Goal: Task Accomplishment & Management: Complete application form

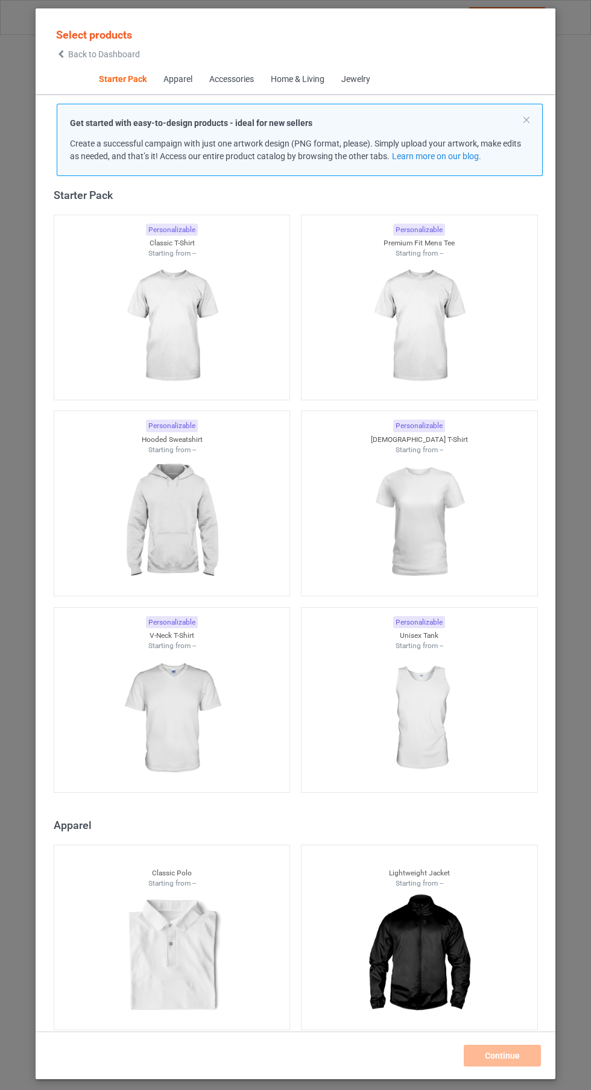
scroll to position [90, 0]
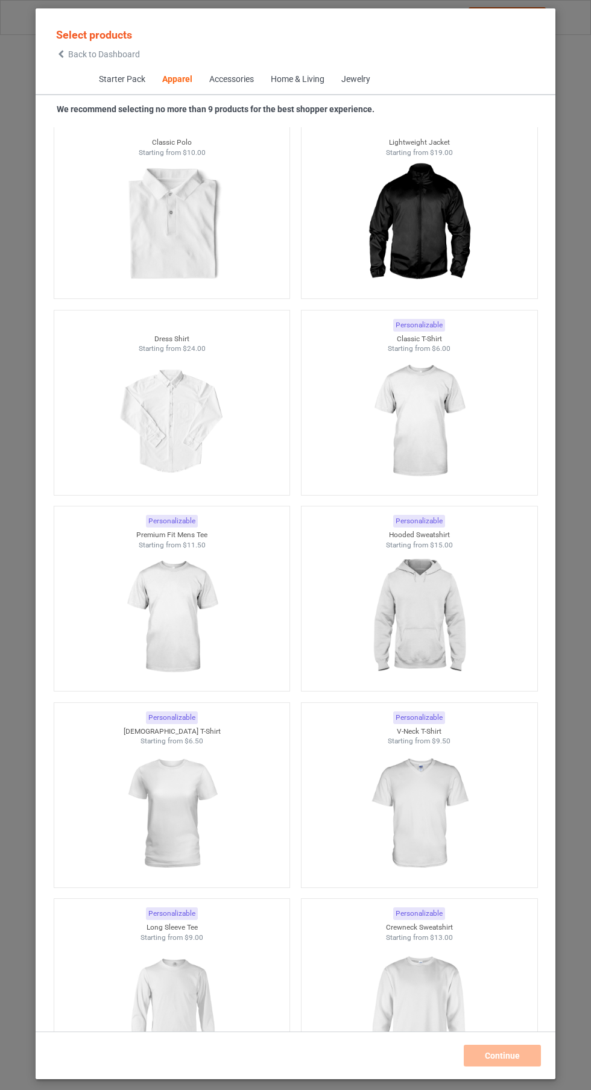
scroll to position [89, 0]
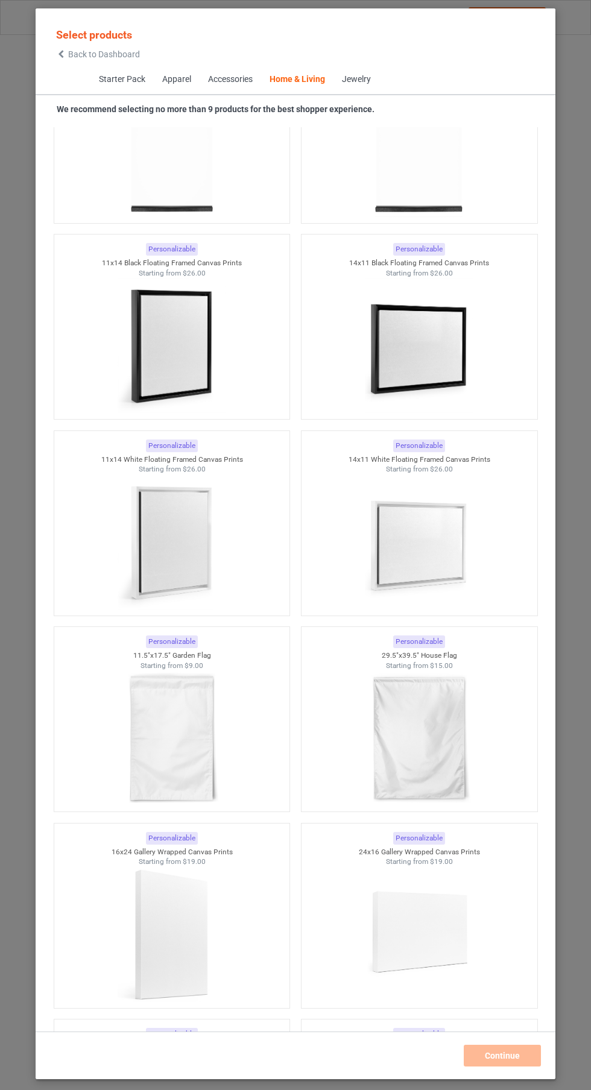
scroll to position [16277, 0]
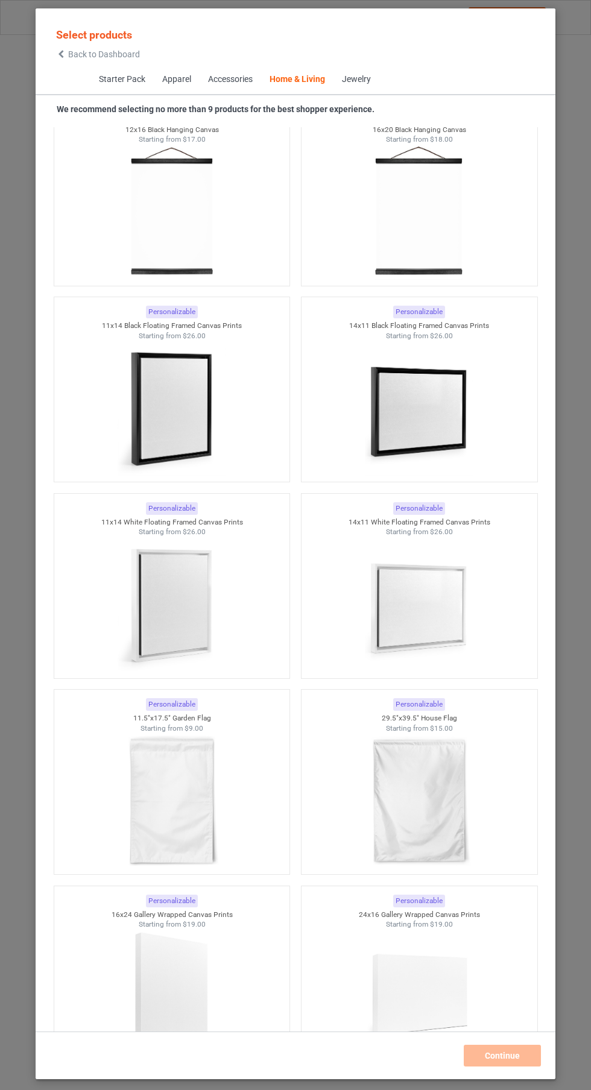
click at [419, 733] on img at bounding box center [419, 800] width 108 height 135
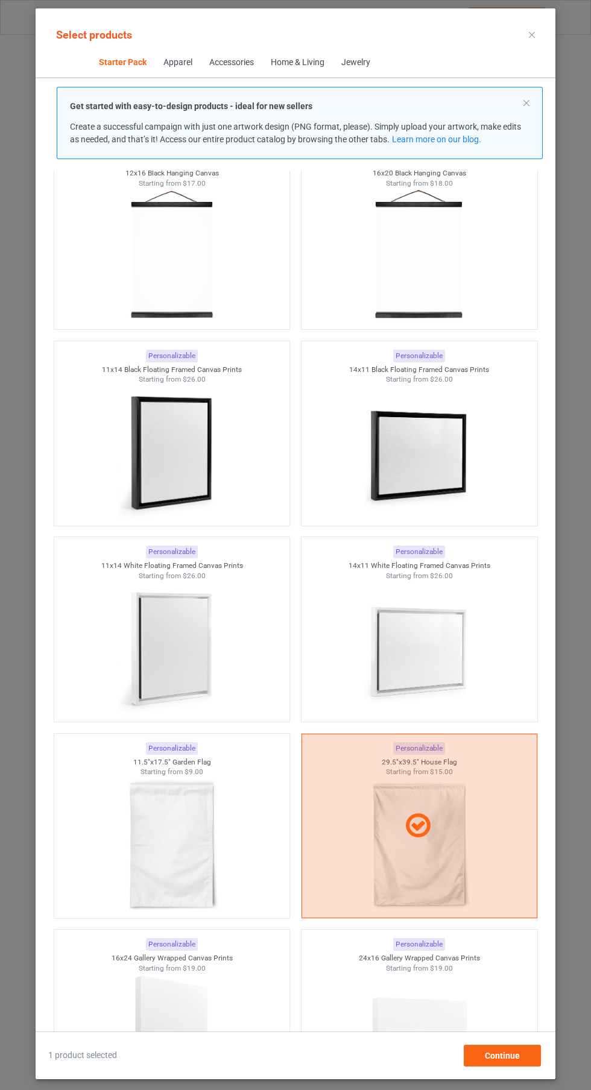
scroll to position [72, 0]
click at [194, 767] on span "$9.00" at bounding box center [193, 771] width 19 height 8
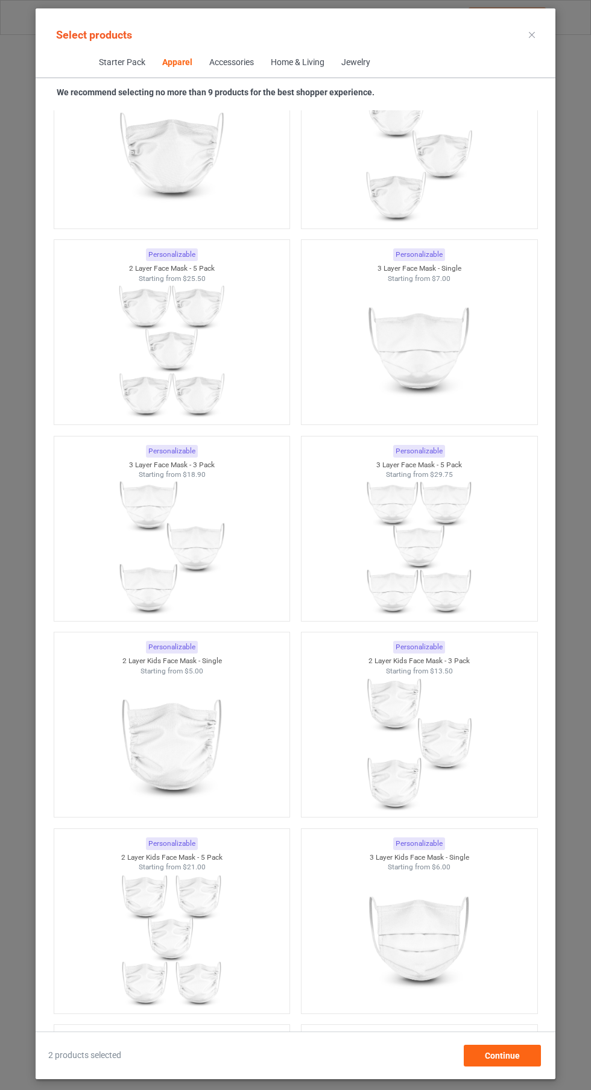
scroll to position [1347, 0]
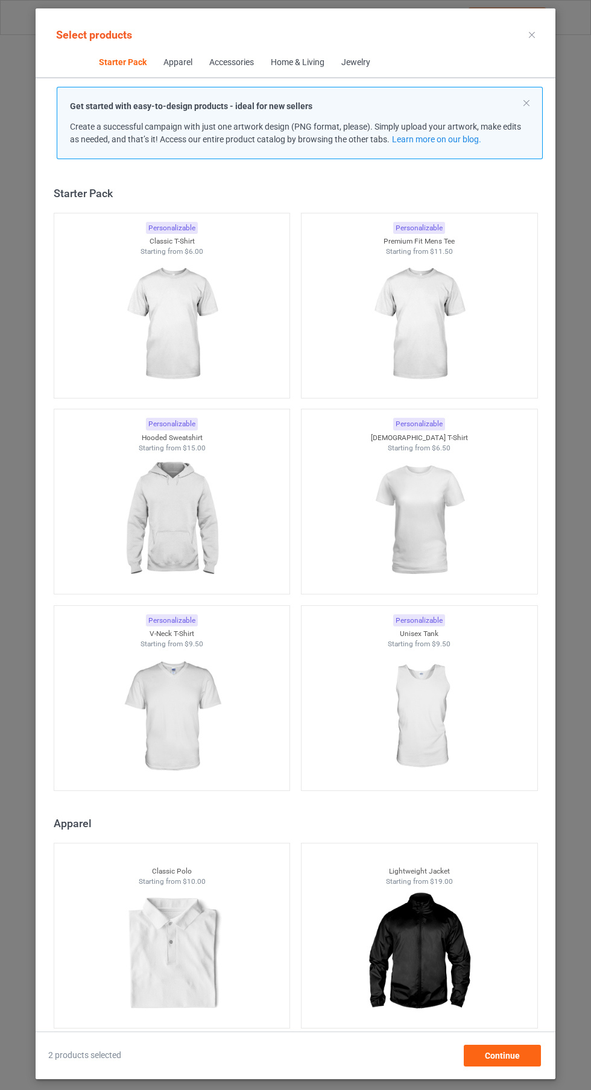
click at [532, 34] on icon at bounding box center [531, 35] width 6 height 6
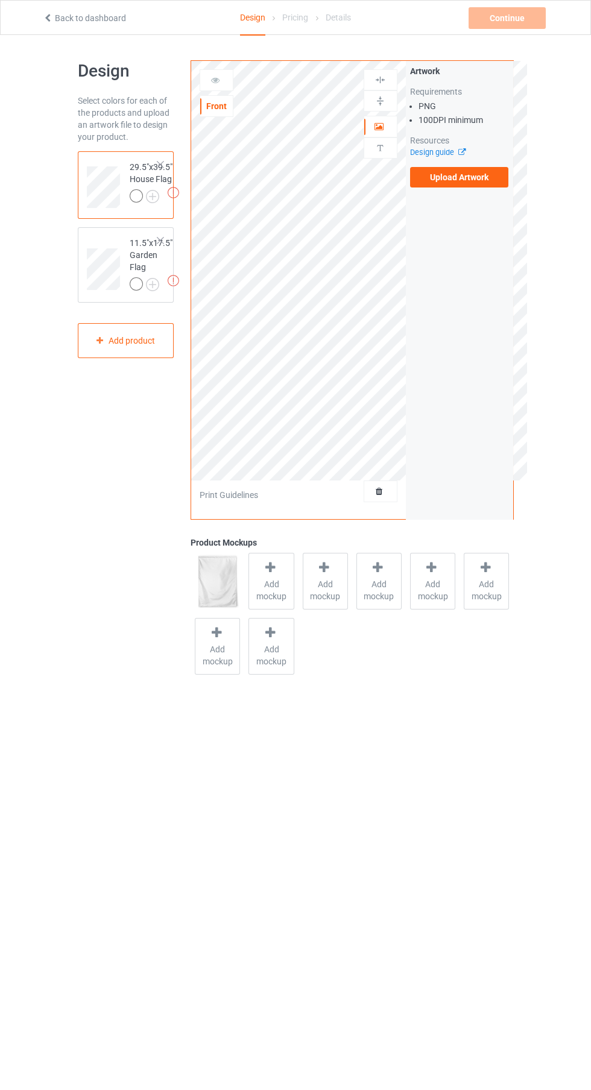
click at [474, 177] on label "Upload Artwork" at bounding box center [459, 177] width 99 height 20
click at [0, 0] on input "Upload Artwork" at bounding box center [0, 0] width 0 height 0
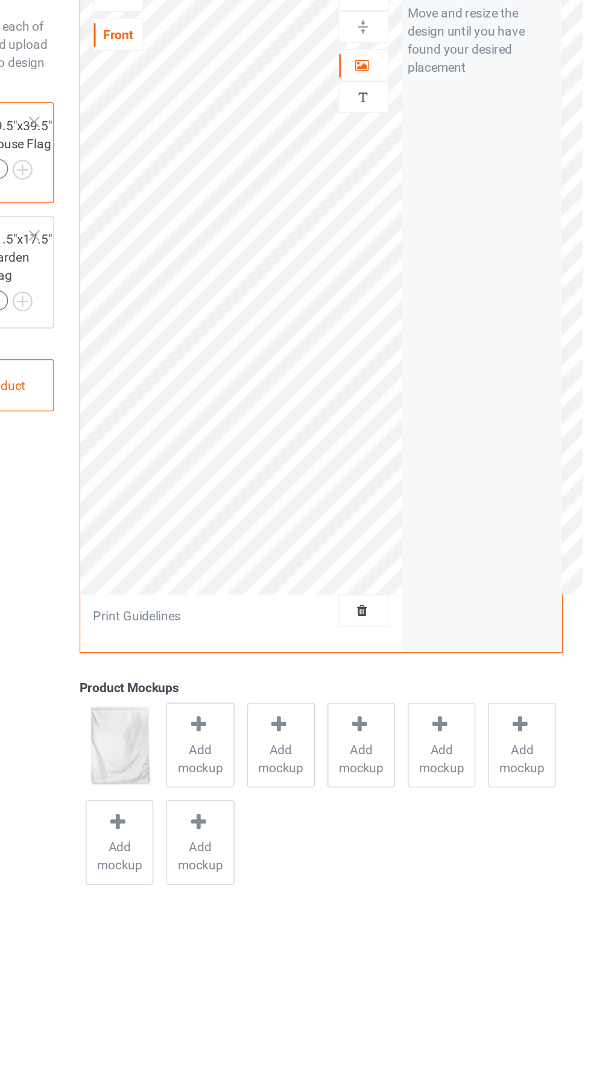
scroll to position [4, 0]
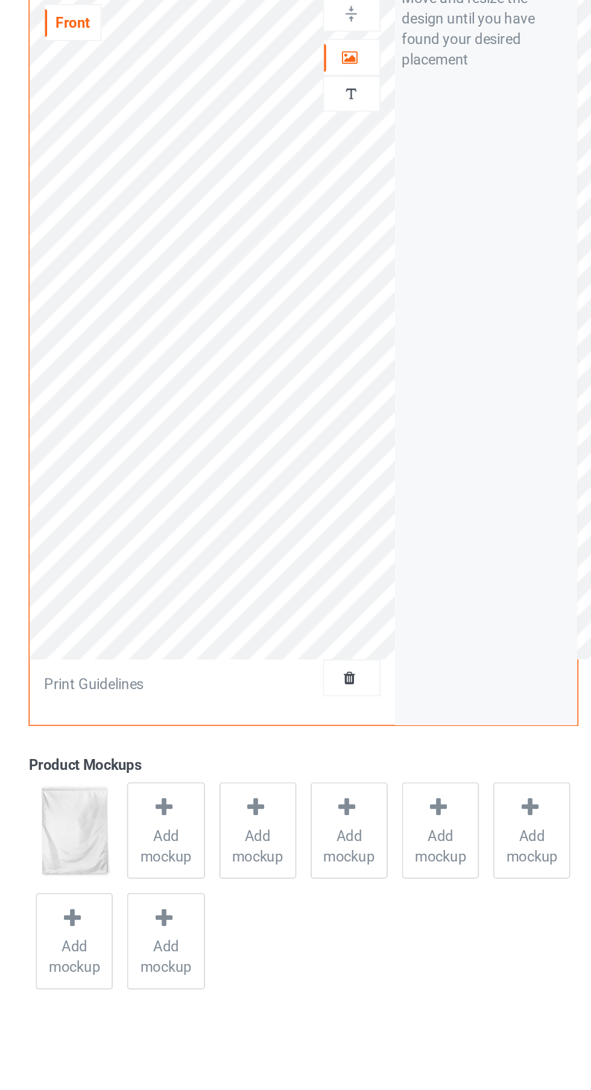
click at [378, 120] on icon at bounding box center [379, 120] width 10 height 8
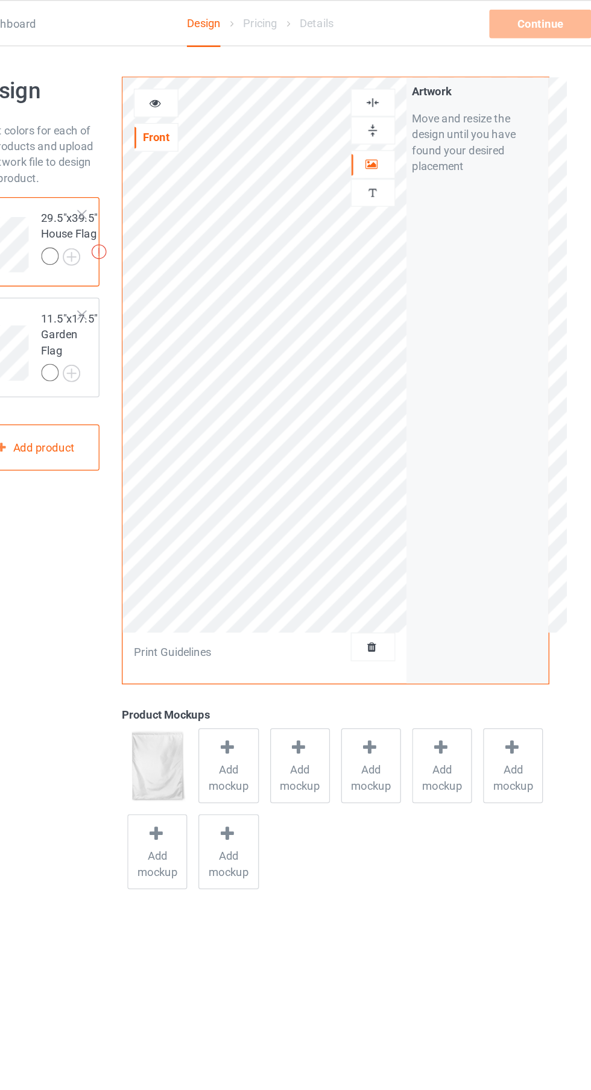
scroll to position [0, 0]
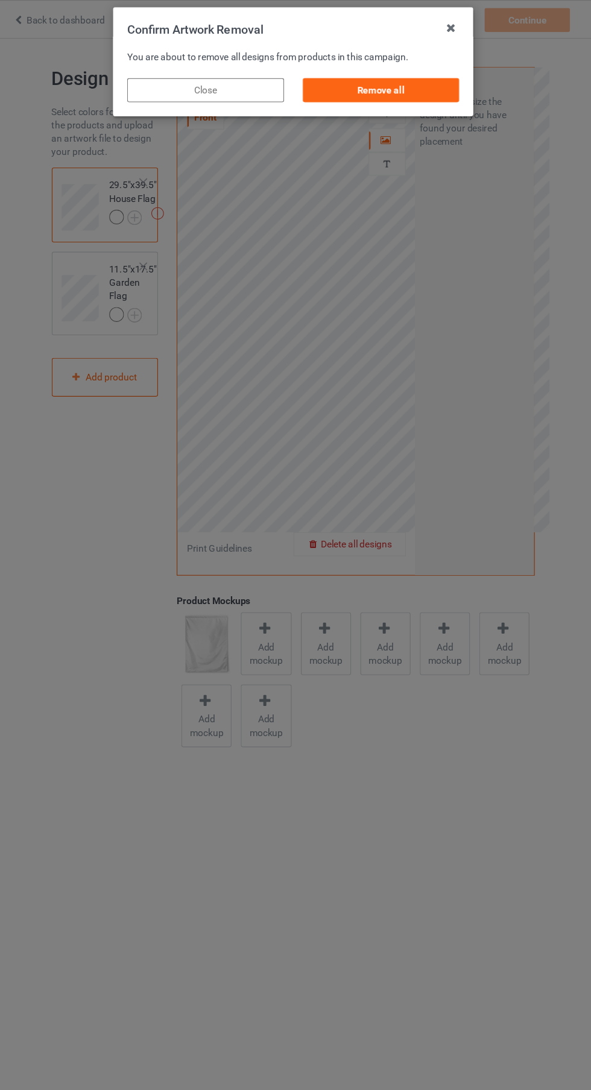
click at [413, 78] on div "Remove all" at bounding box center [375, 82] width 142 height 22
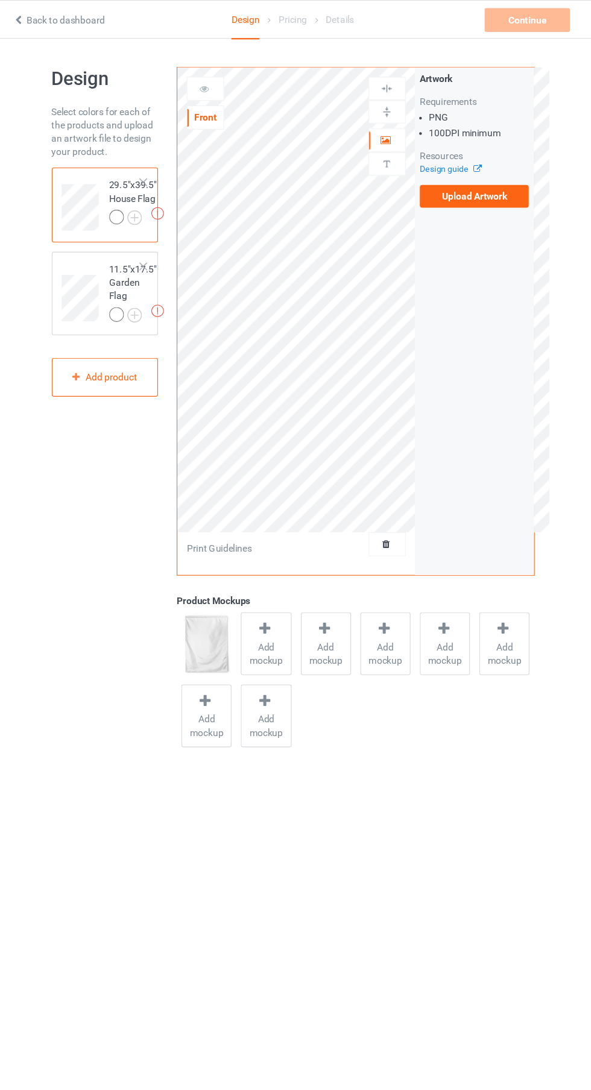
click at [463, 177] on label "Upload Artwork" at bounding box center [459, 177] width 99 height 20
click at [0, 0] on input "Upload Artwork" at bounding box center [0, 0] width 0 height 0
click at [450, 152] on link "Design guide" at bounding box center [437, 152] width 55 height 9
click at [483, 181] on label "Upload Artwork" at bounding box center [459, 177] width 99 height 20
click at [0, 0] on input "Upload Artwork" at bounding box center [0, 0] width 0 height 0
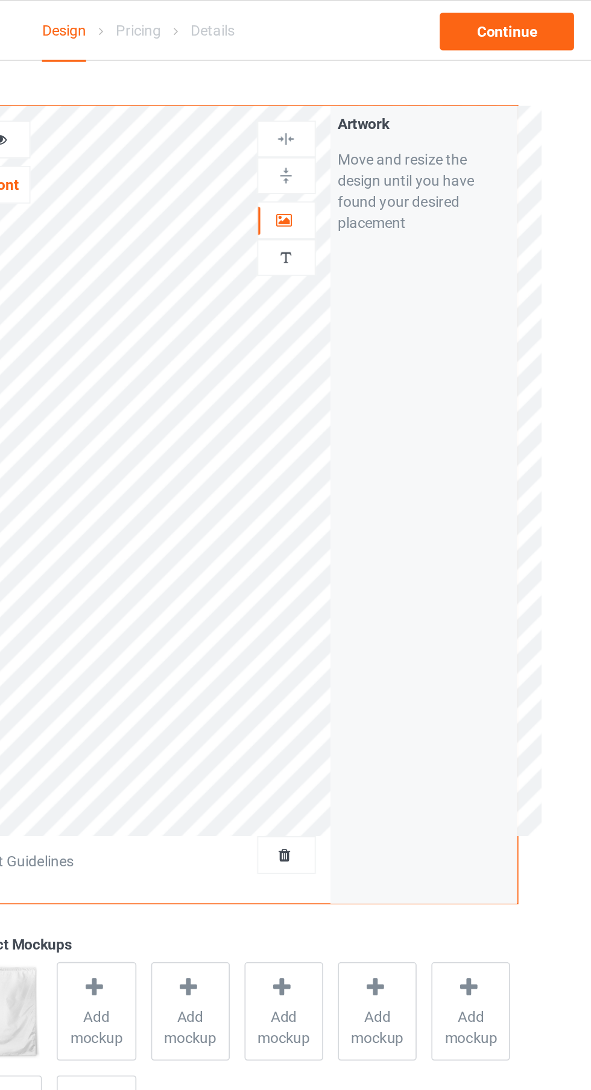
click at [385, 123] on div at bounding box center [380, 127] width 33 height 12
click at [390, 74] on div at bounding box center [380, 79] width 33 height 11
click at [387, 102] on div at bounding box center [380, 100] width 33 height 11
click at [391, 80] on div at bounding box center [380, 79] width 33 height 11
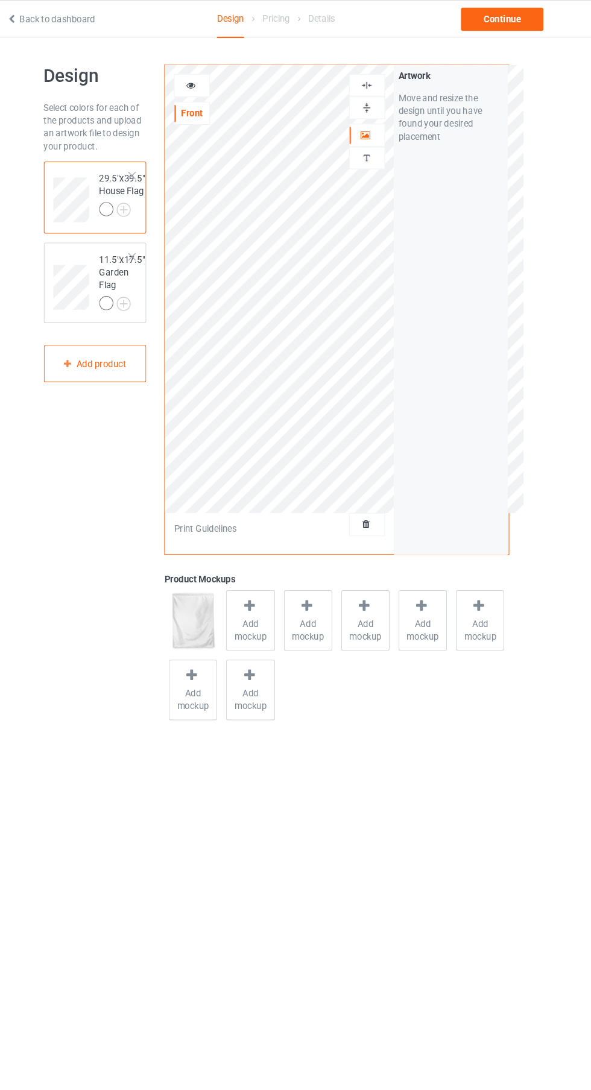
click at [0, 0] on img at bounding box center [0, 0] width 0 height 0
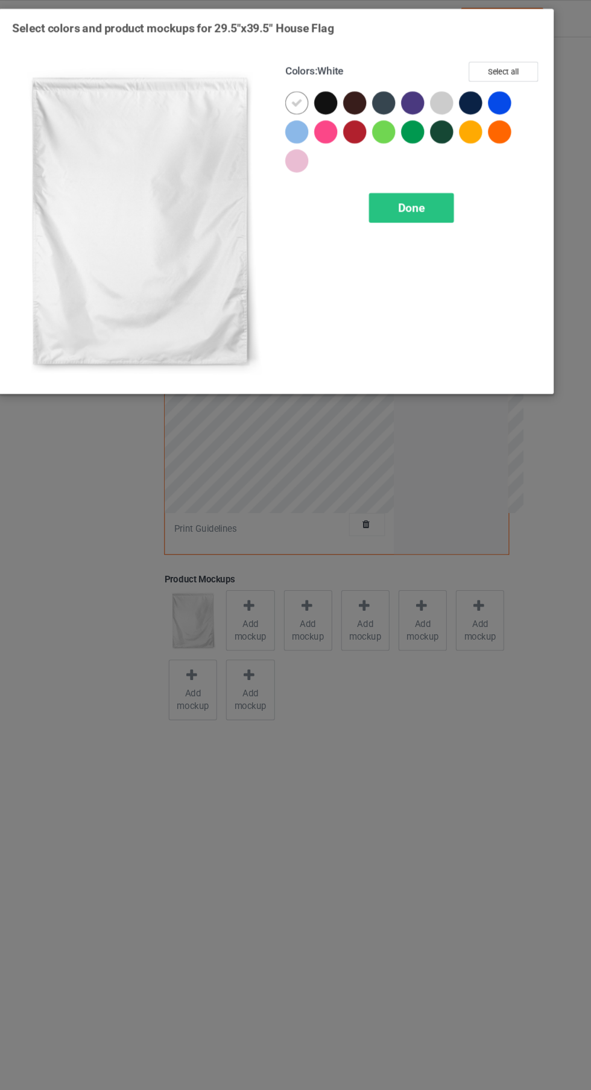
click at [488, 90] on div at bounding box center [479, 99] width 27 height 27
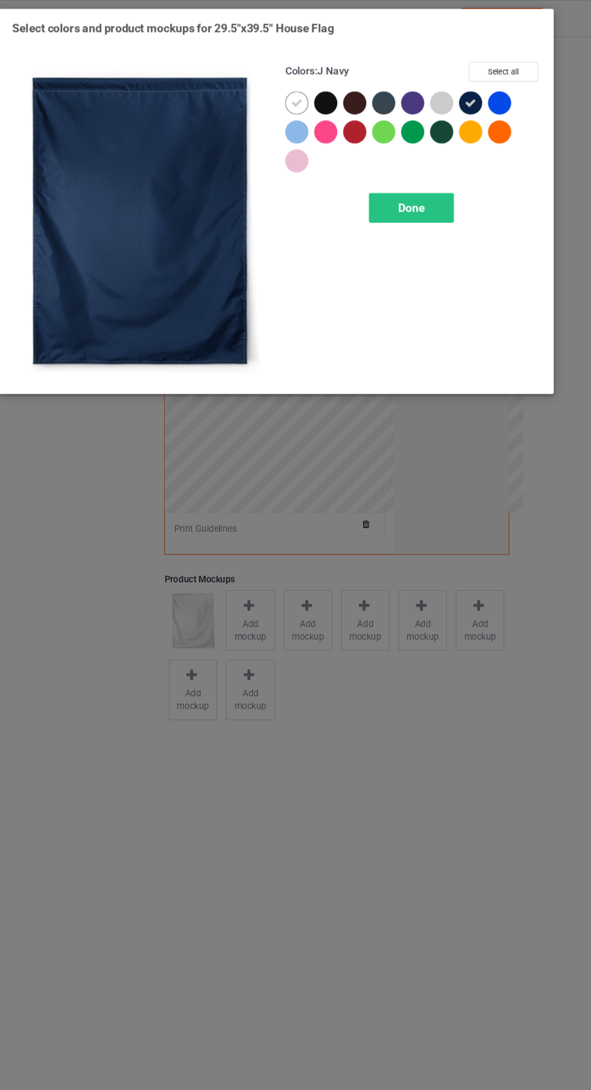
click at [509, 100] on div at bounding box center [505, 97] width 22 height 22
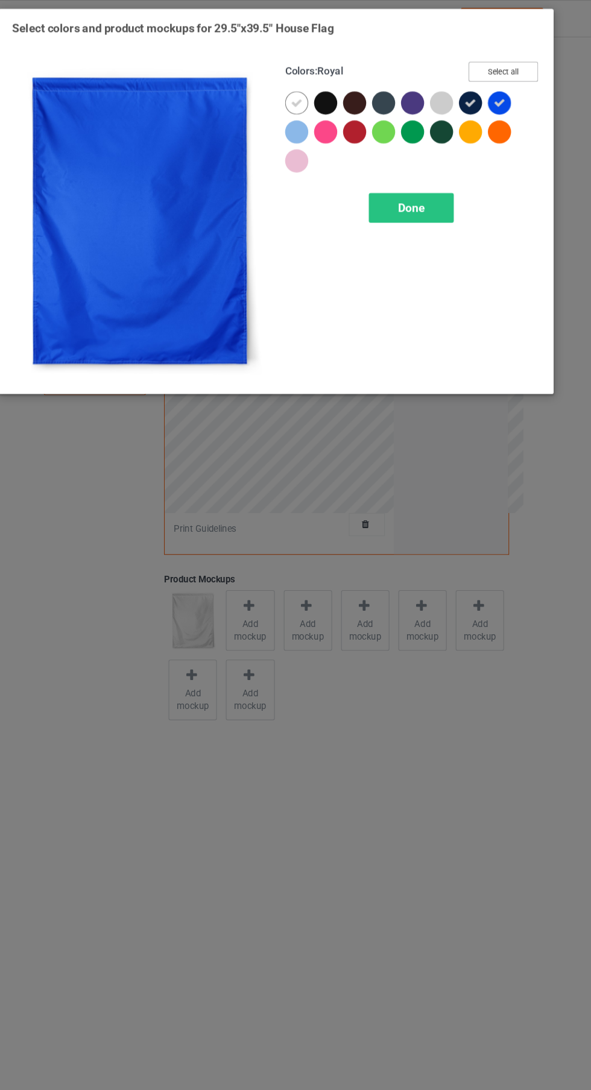
click at [511, 71] on button "Select all" at bounding box center [507, 67] width 65 height 19
click at [445, 202] on div "Done" at bounding box center [422, 195] width 80 height 28
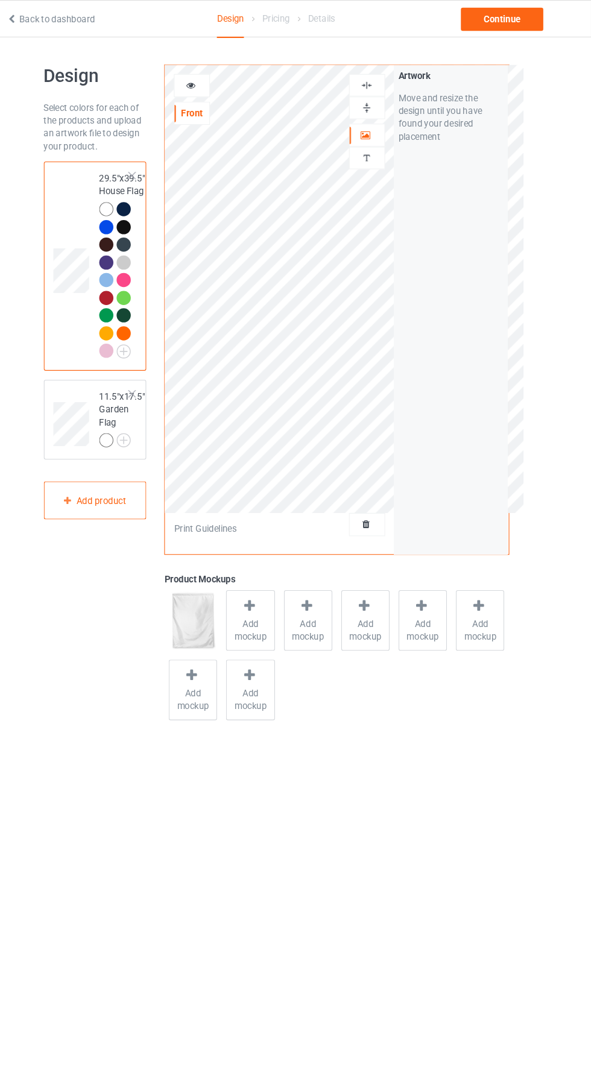
click at [0, 0] on img at bounding box center [0, 0] width 0 height 0
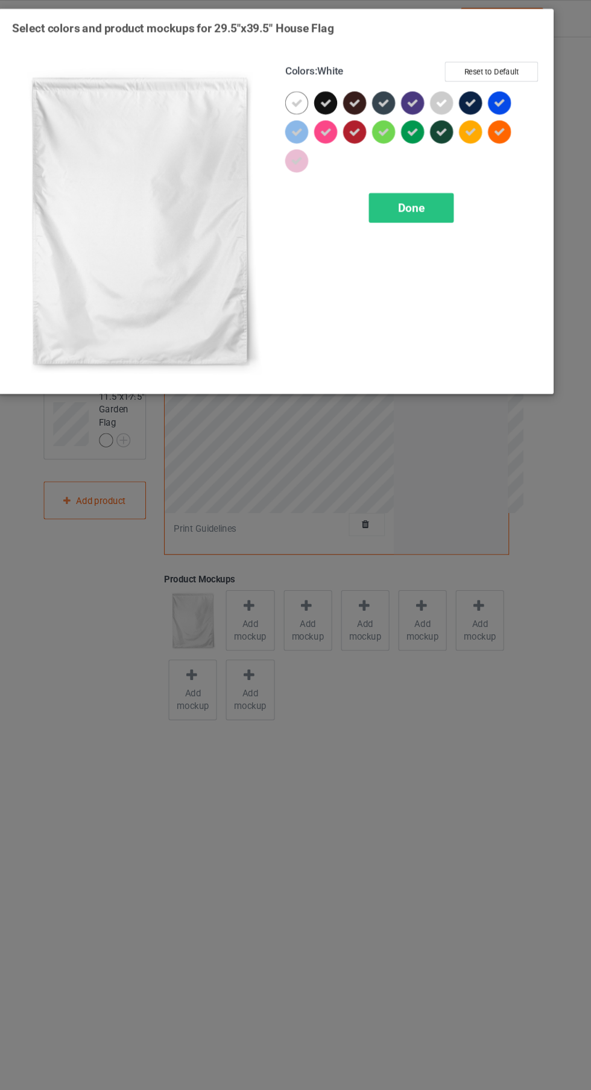
click at [315, 96] on icon at bounding box center [314, 96] width 11 height 11
click at [436, 194] on div "Done" at bounding box center [422, 195] width 80 height 28
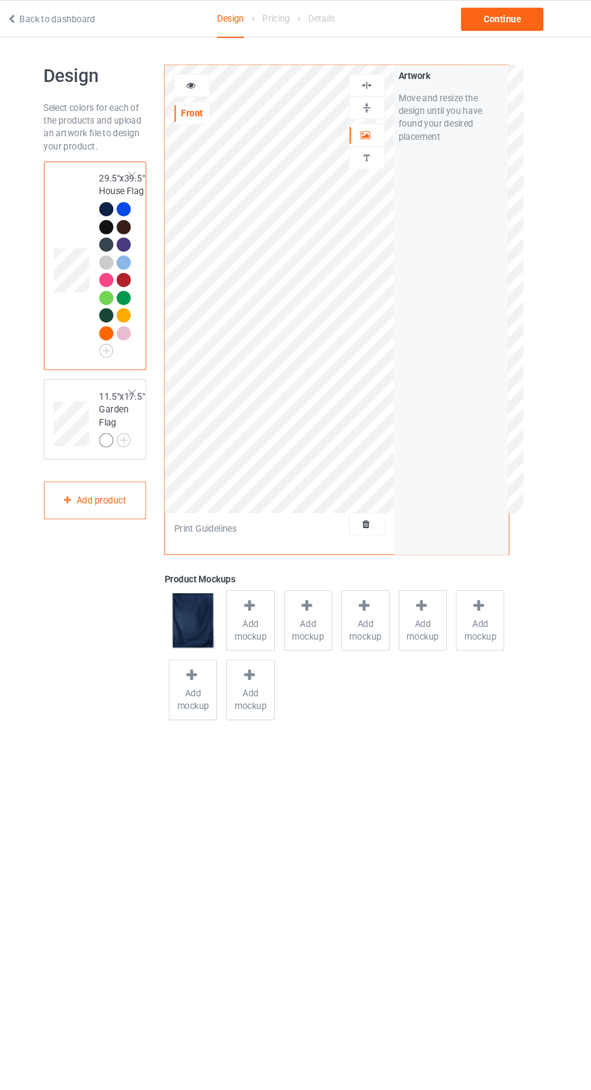
click at [0, 0] on img at bounding box center [0, 0] width 0 height 0
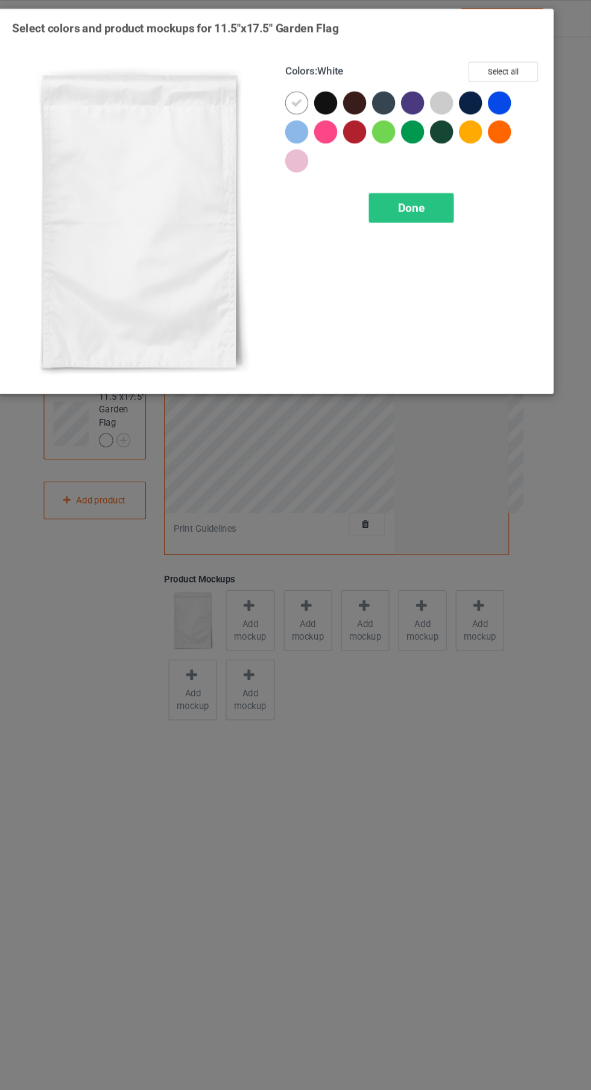
click at [481, 87] on div at bounding box center [477, 97] width 22 height 22
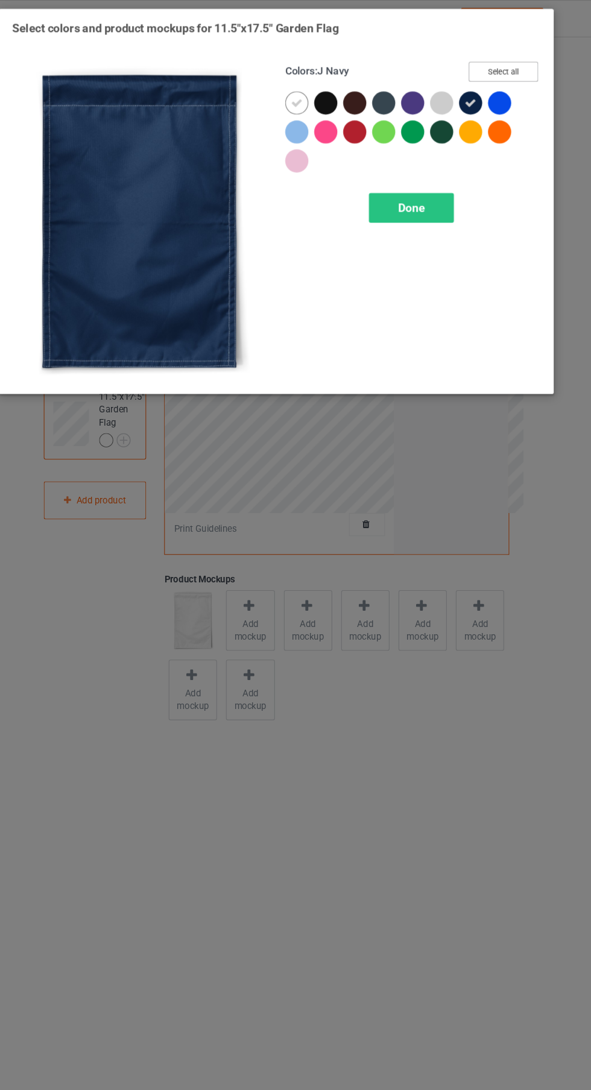
click at [527, 61] on button "Select all" at bounding box center [507, 67] width 65 height 19
click at [314, 96] on icon at bounding box center [314, 96] width 11 height 11
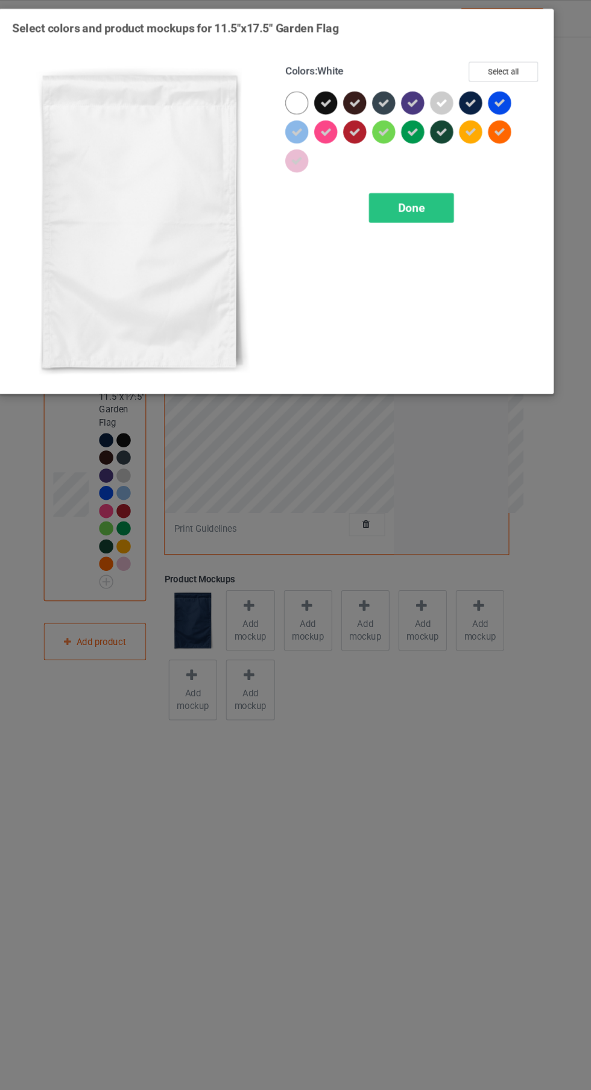
click at [436, 204] on div "Done" at bounding box center [422, 195] width 80 height 28
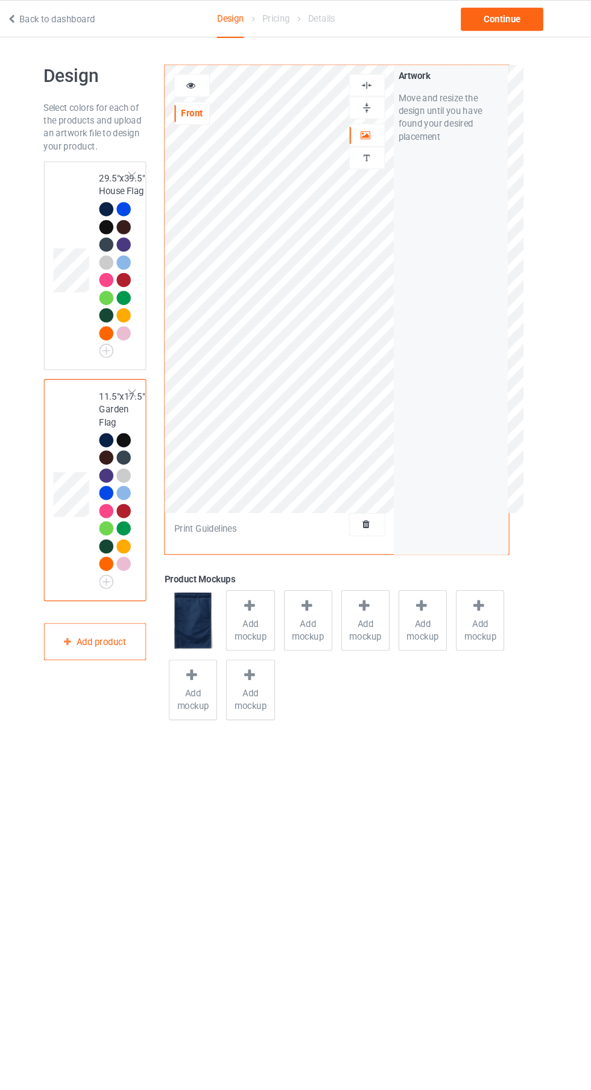
click at [140, 474] on div at bounding box center [136, 478] width 13 height 13
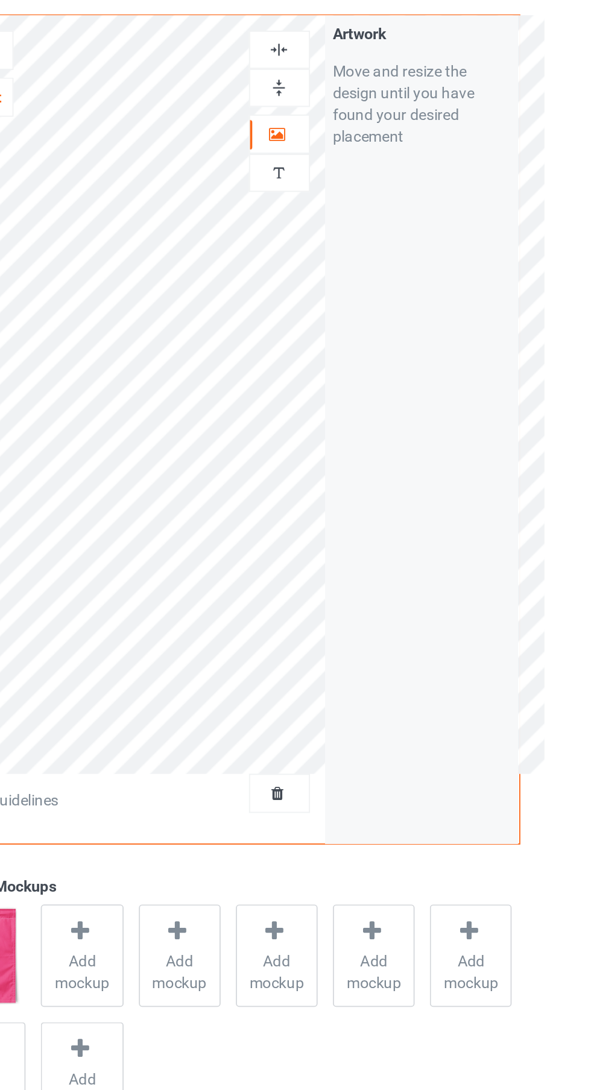
click at [387, 99] on div at bounding box center [380, 100] width 33 height 11
click at [382, 78] on img at bounding box center [379, 79] width 11 height 11
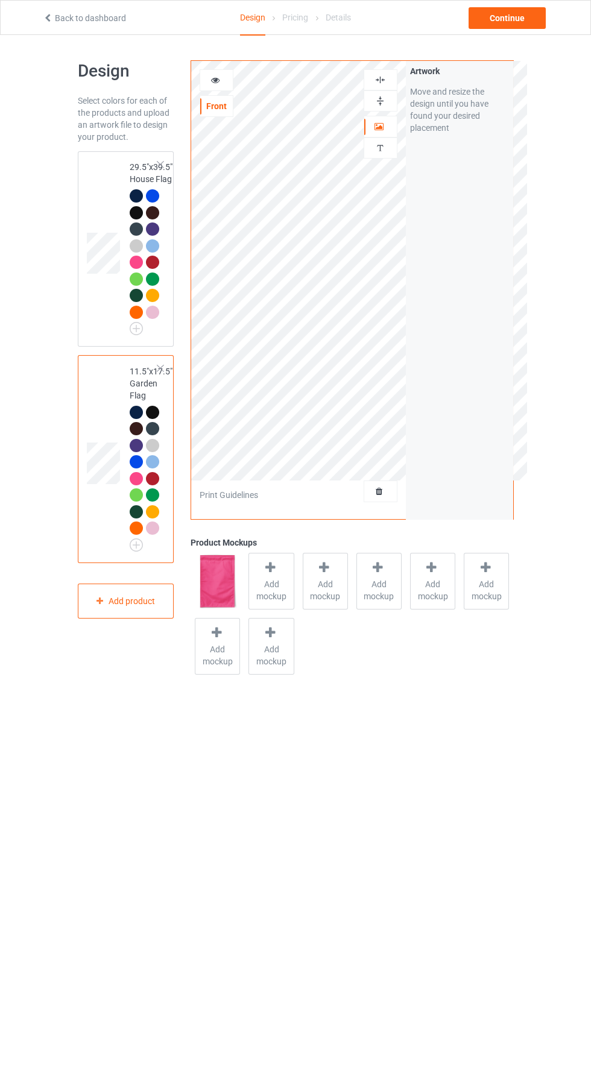
click at [215, 78] on icon at bounding box center [215, 78] width 10 height 8
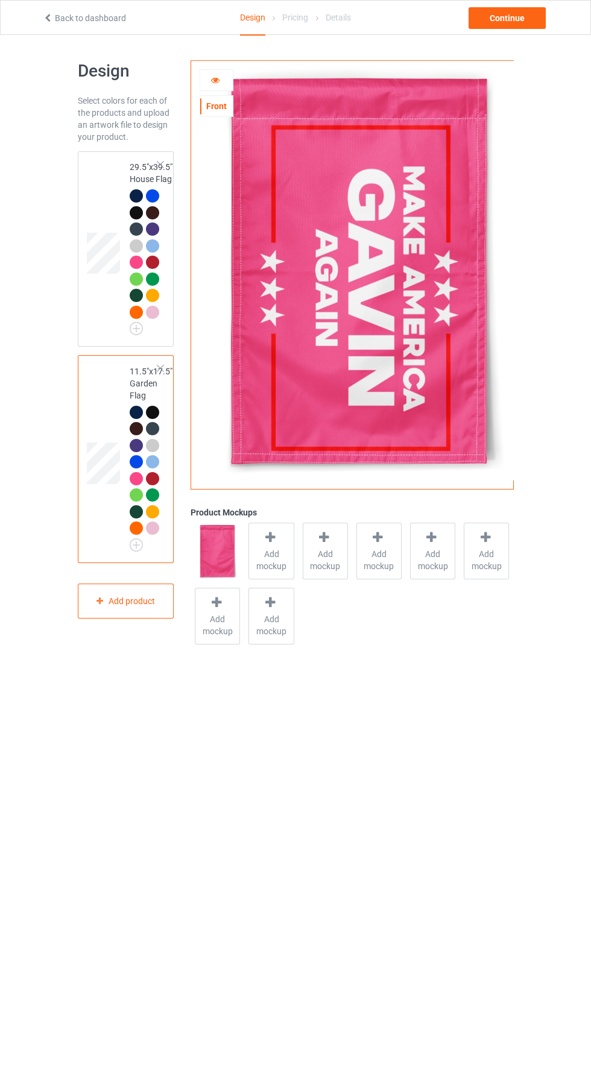
click at [0, 0] on img at bounding box center [0, 0] width 0 height 0
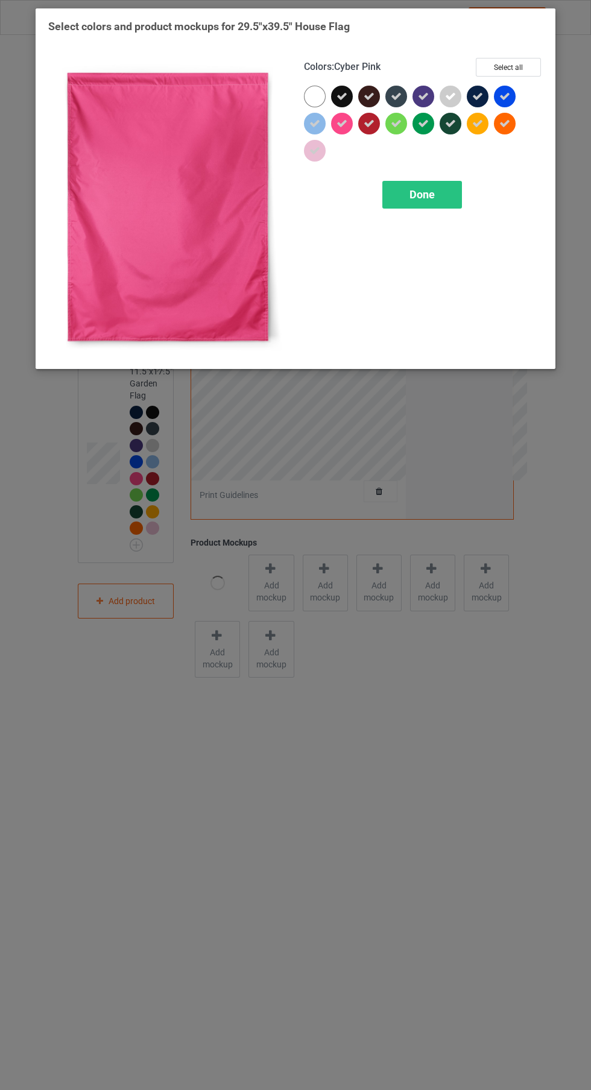
click at [512, 61] on button "Select all" at bounding box center [507, 67] width 65 height 19
click at [507, 68] on button "Reset to Default" at bounding box center [496, 67] width 87 height 19
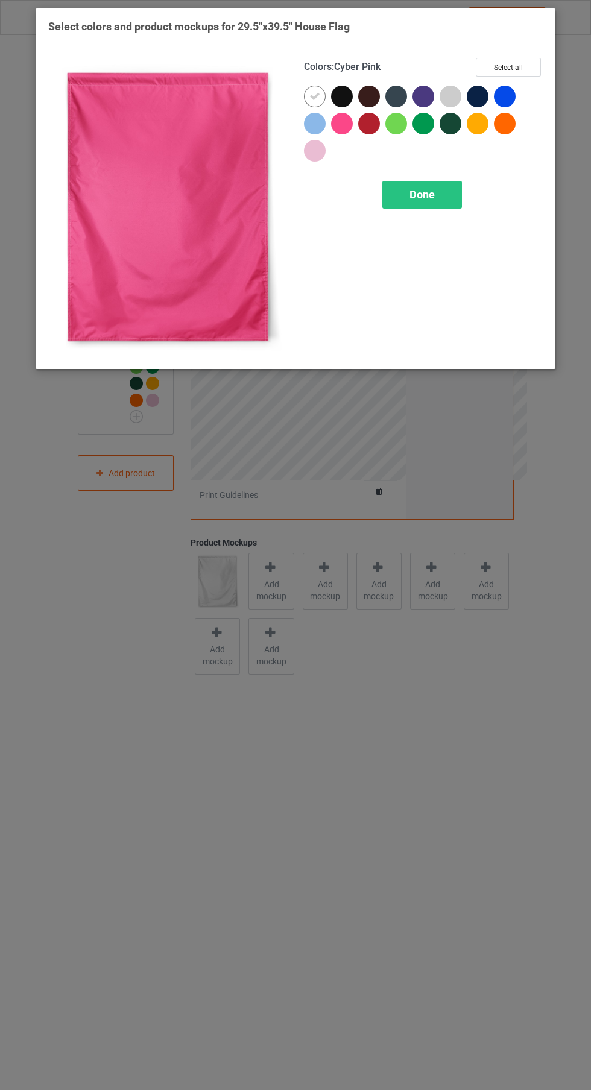
click at [477, 107] on div at bounding box center [479, 99] width 27 height 27
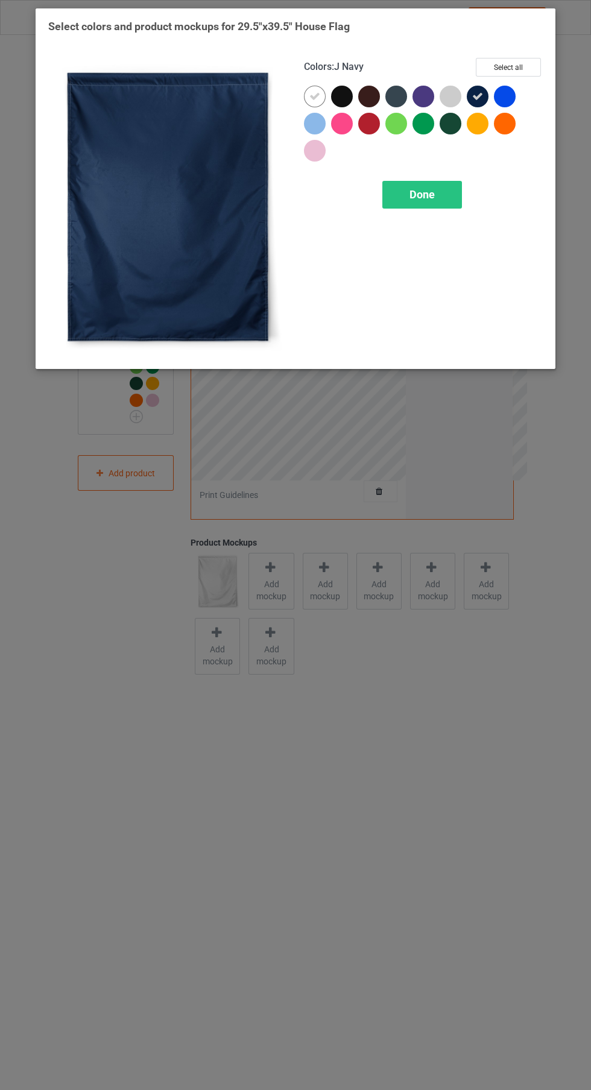
click at [501, 89] on div at bounding box center [505, 97] width 22 height 22
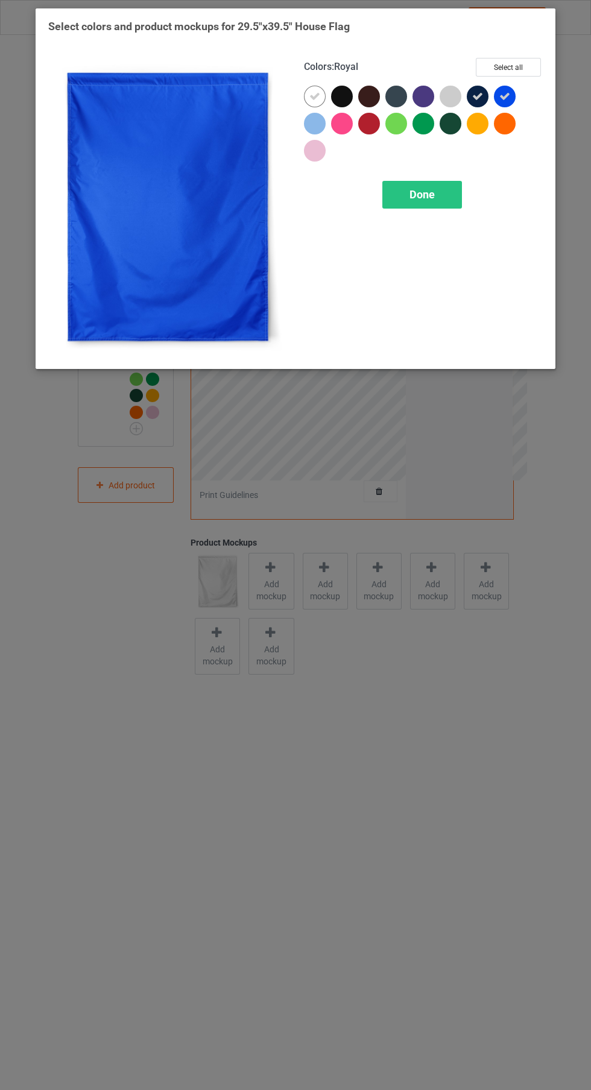
click at [438, 197] on div "Done" at bounding box center [422, 195] width 80 height 28
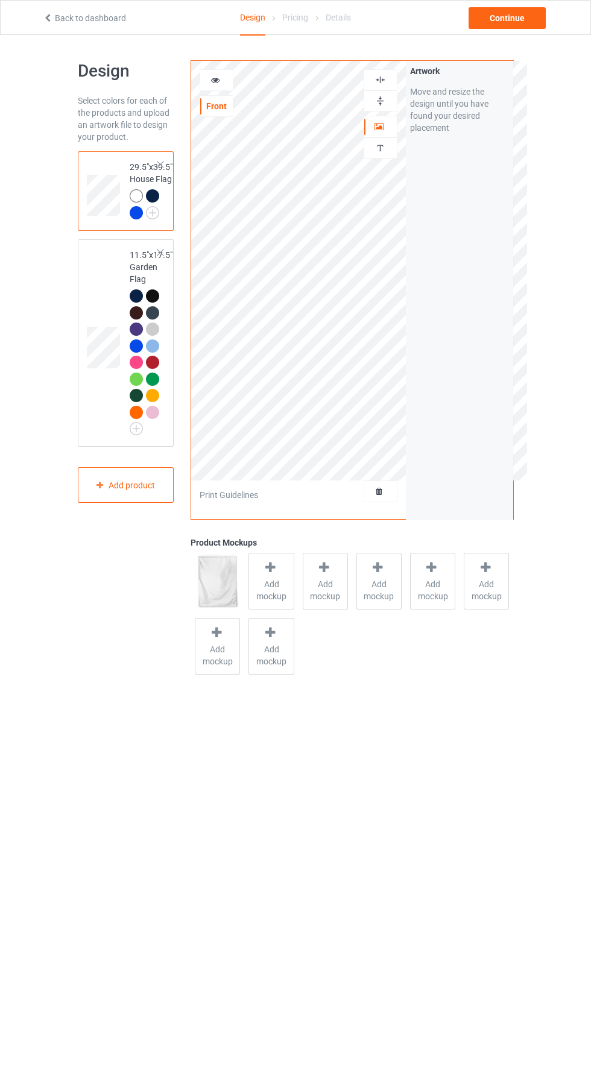
click at [0, 0] on img at bounding box center [0, 0] width 0 height 0
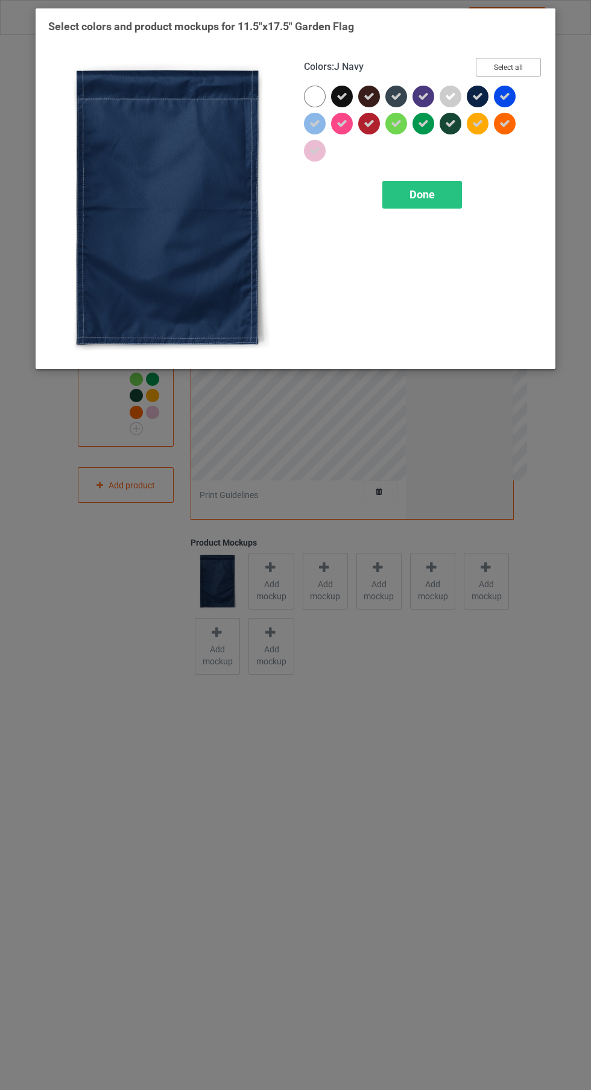
click at [518, 63] on button "Select all" at bounding box center [507, 67] width 65 height 19
click at [530, 67] on button "Reset to Default" at bounding box center [496, 67] width 87 height 19
click at [474, 96] on div at bounding box center [477, 97] width 22 height 22
click at [503, 93] on div at bounding box center [505, 97] width 22 height 22
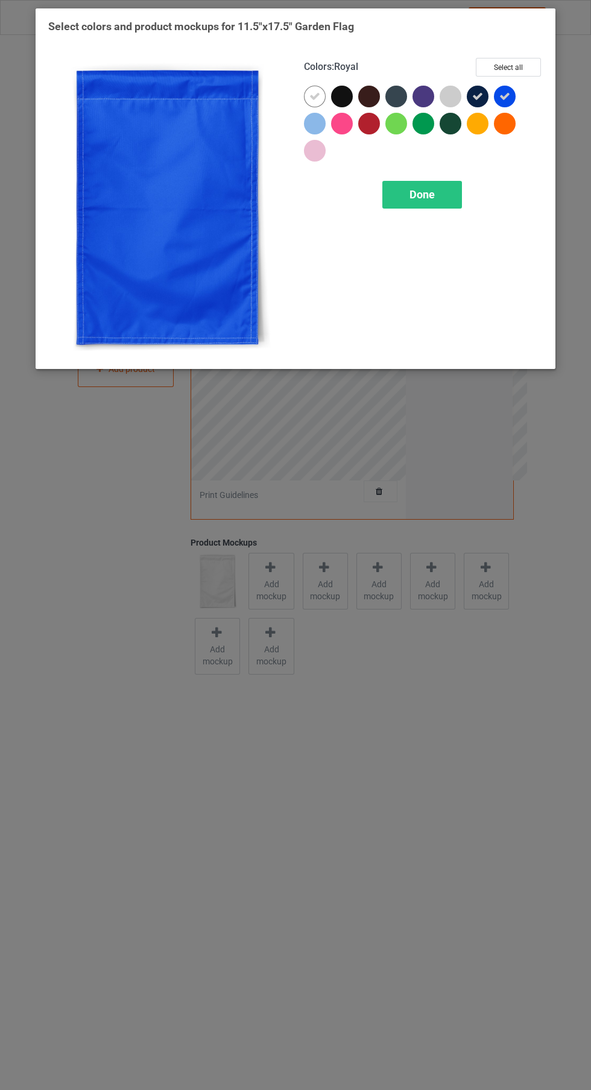
click at [442, 187] on div "Done" at bounding box center [422, 195] width 80 height 28
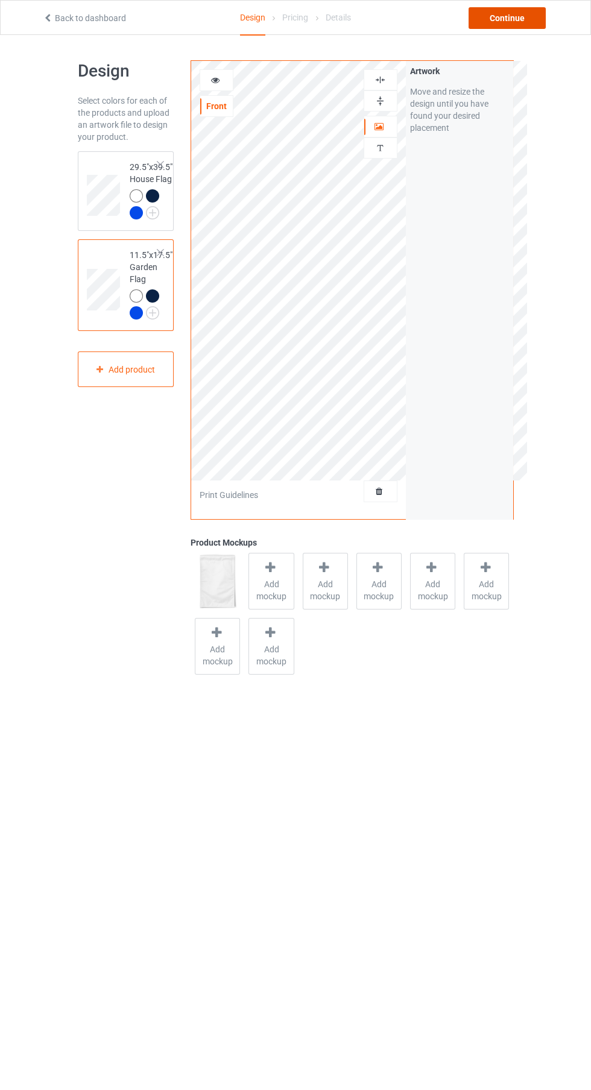
click at [527, 22] on div "Continue" at bounding box center [506, 18] width 77 height 22
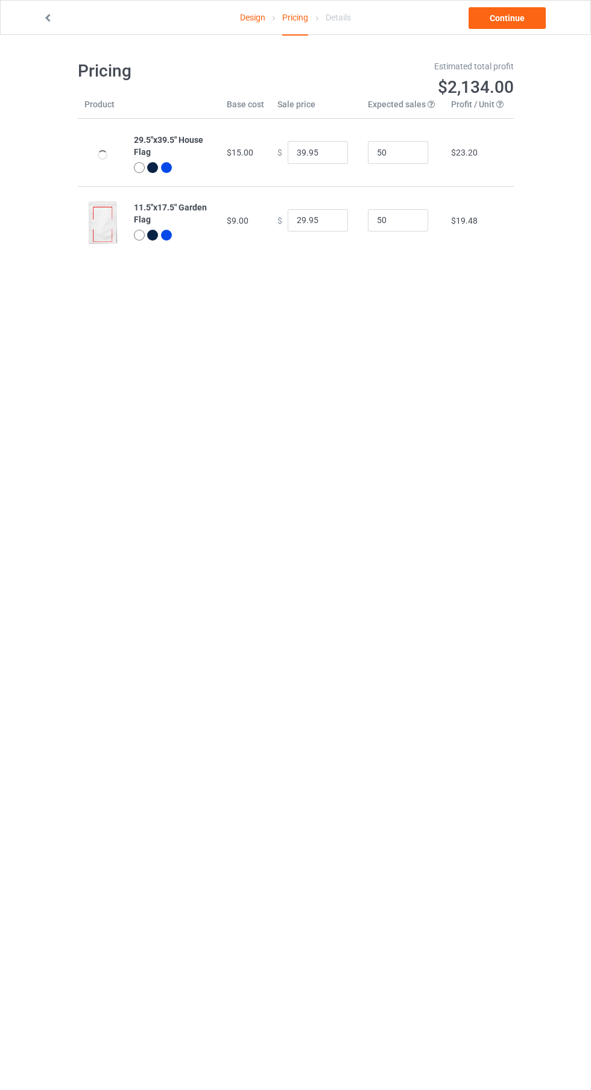
click at [252, 18] on link "Design" at bounding box center [252, 18] width 25 height 34
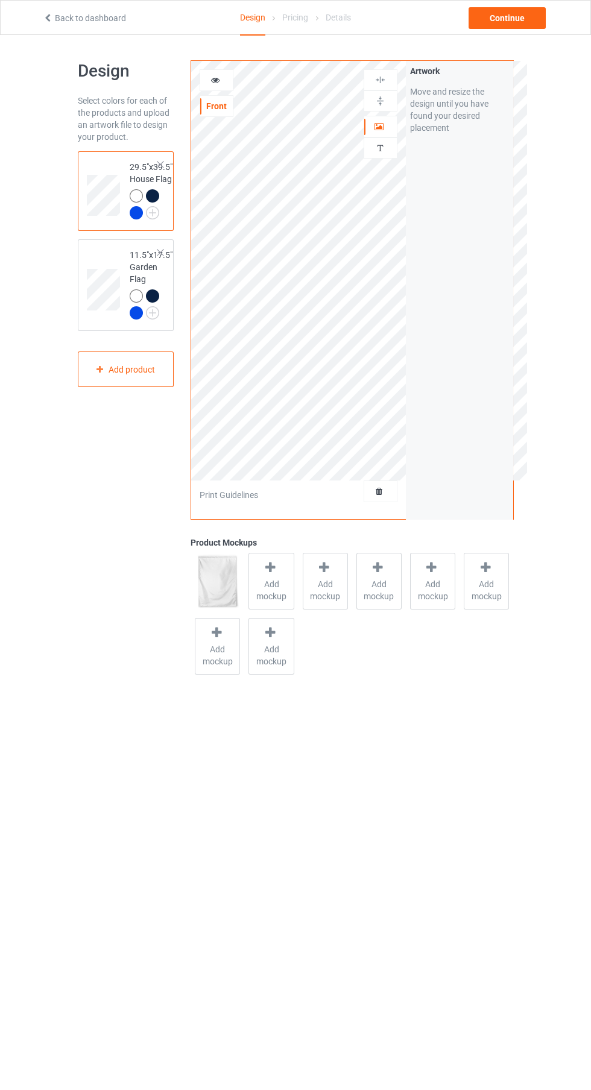
click at [0, 0] on img at bounding box center [0, 0] width 0 height 0
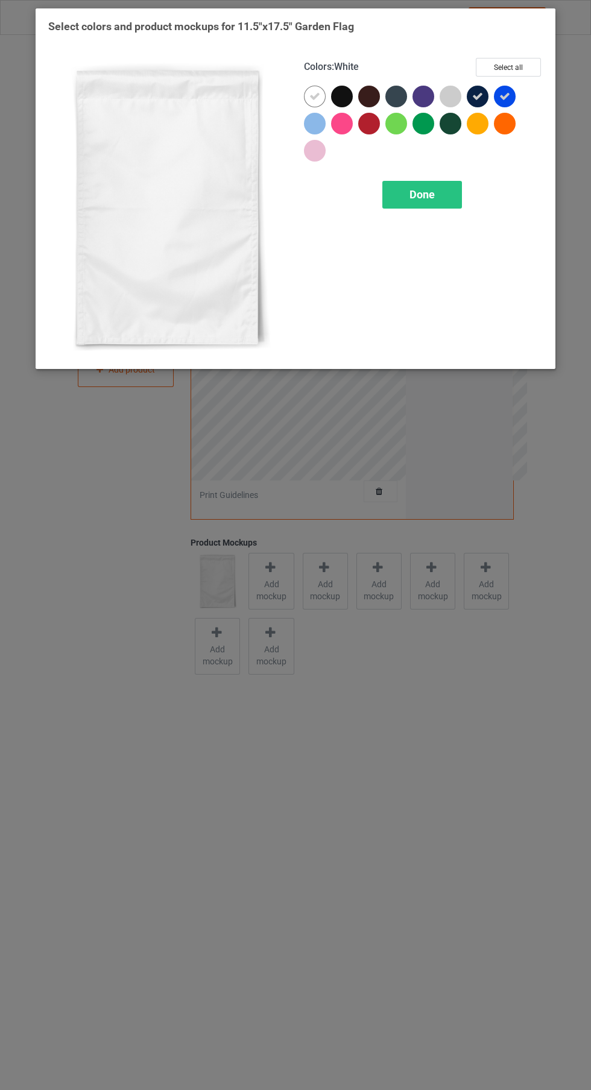
click at [311, 98] on icon at bounding box center [314, 96] width 11 height 11
click at [418, 192] on span "Done" at bounding box center [421, 194] width 25 height 13
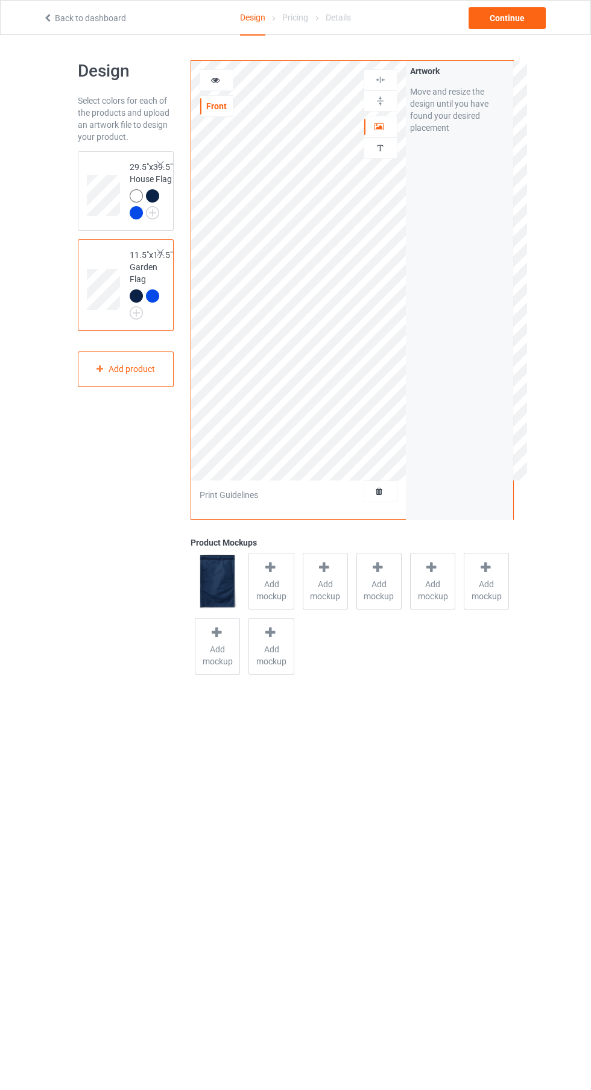
click at [0, 0] on img at bounding box center [0, 0] width 0 height 0
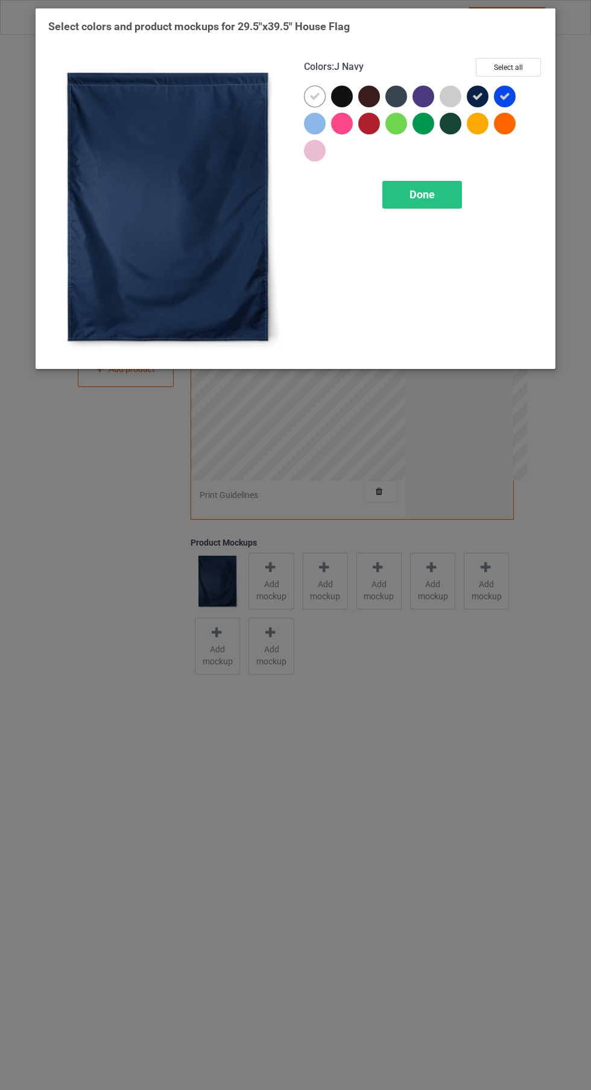
click at [331, 113] on div at bounding box center [344, 126] width 27 height 27
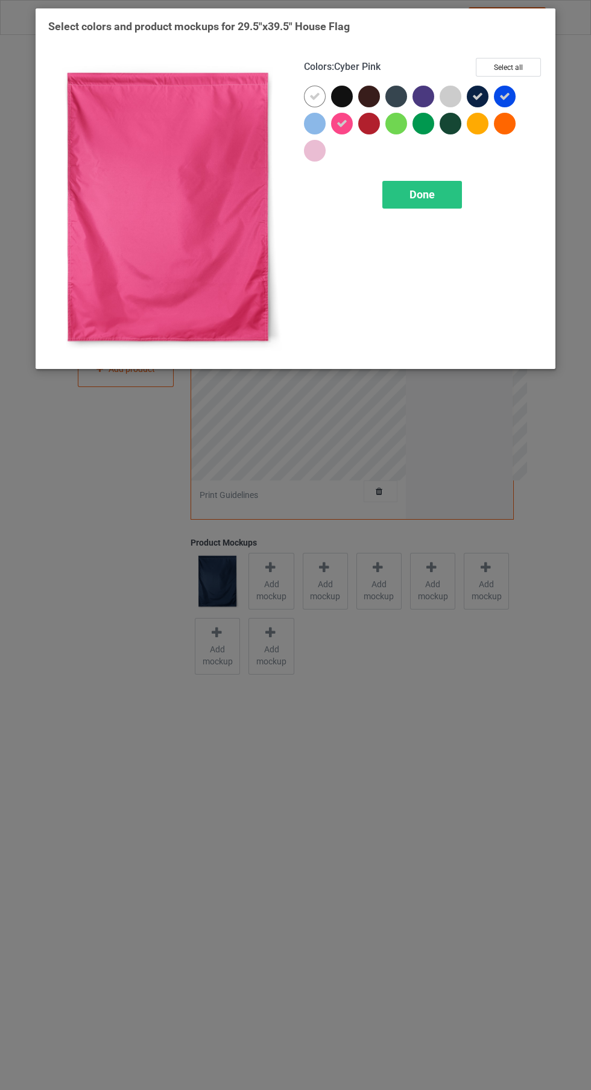
click at [343, 126] on icon at bounding box center [341, 123] width 11 height 11
click at [315, 96] on icon at bounding box center [314, 96] width 11 height 11
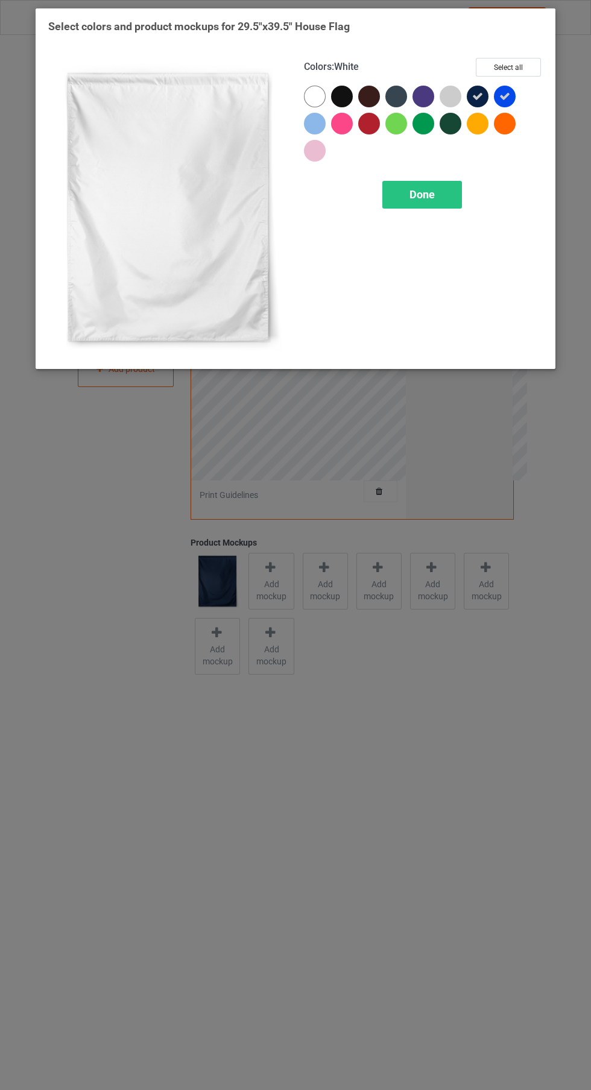
click at [441, 201] on div "Done" at bounding box center [422, 195] width 80 height 28
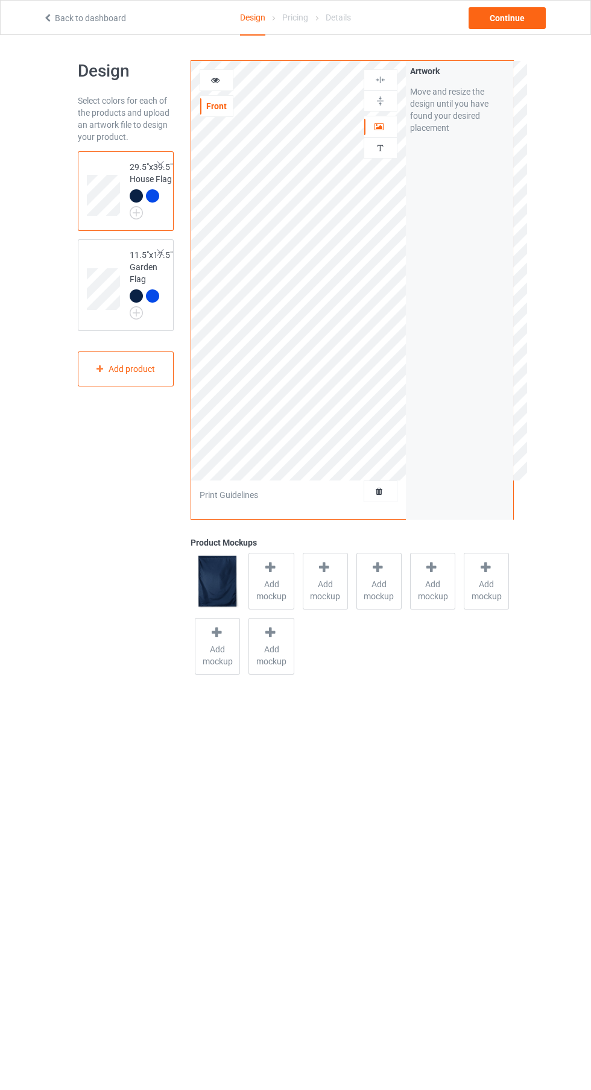
click at [271, 583] on span "Add mockup" at bounding box center [271, 590] width 44 height 24
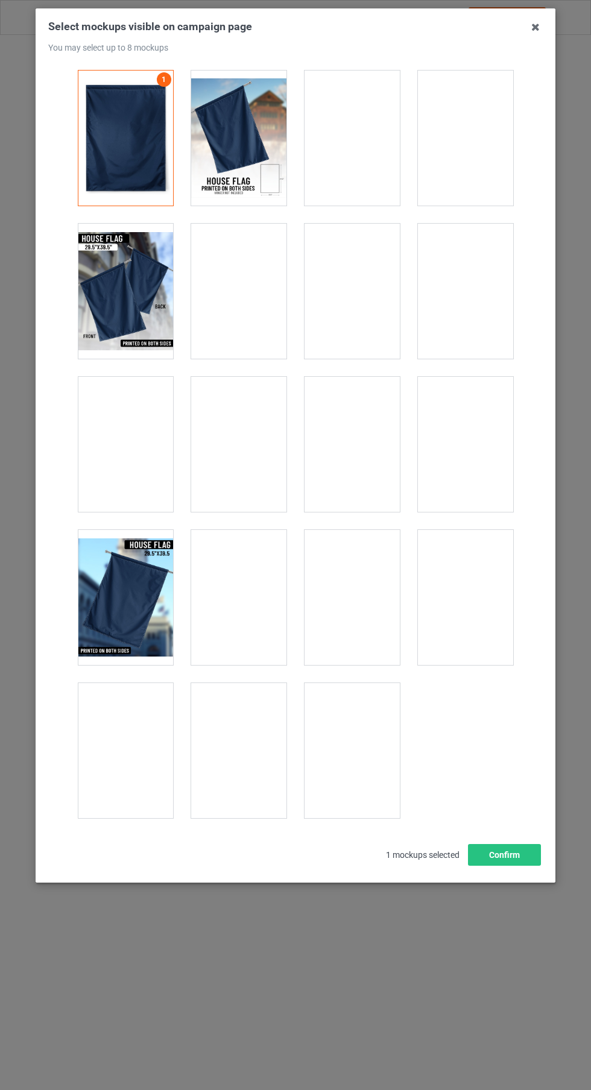
click at [241, 171] on div at bounding box center [238, 138] width 95 height 135
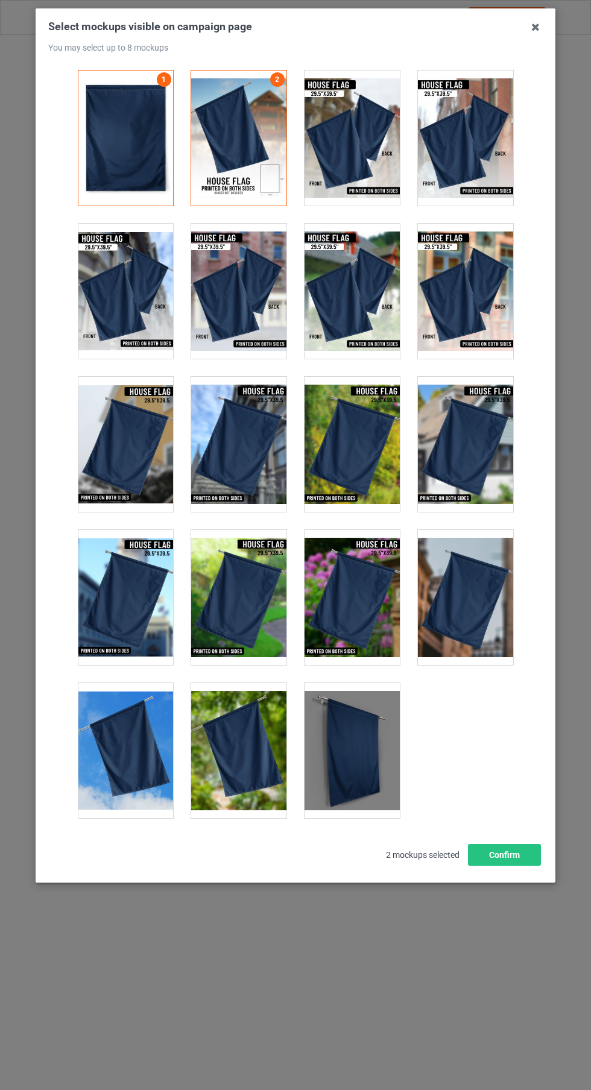
click at [141, 761] on div at bounding box center [125, 750] width 95 height 135
click at [535, 28] on icon at bounding box center [534, 26] width 19 height 19
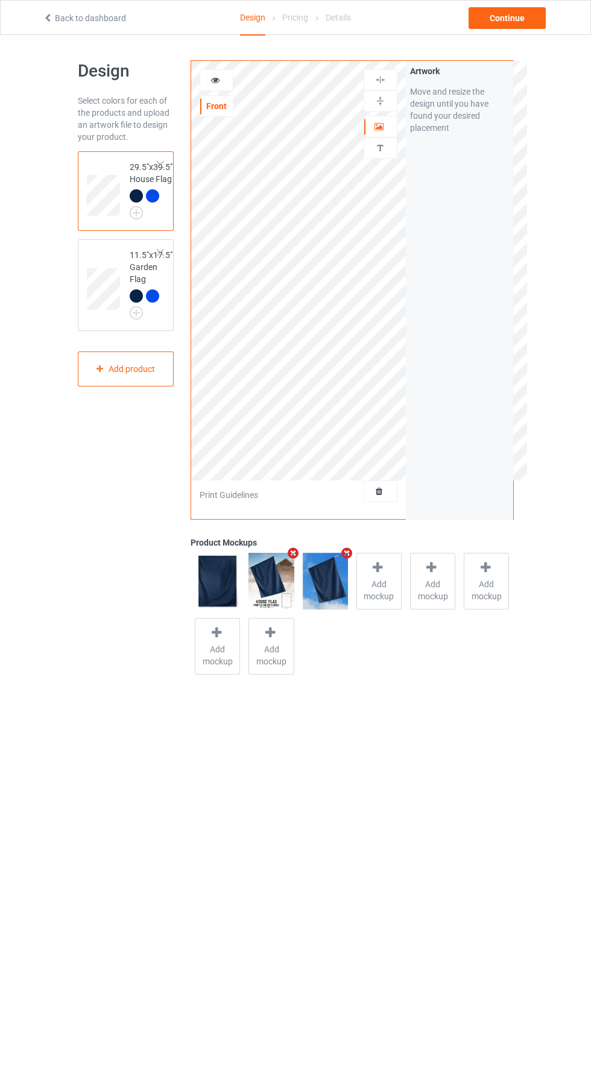
click at [219, 75] on icon at bounding box center [215, 78] width 10 height 8
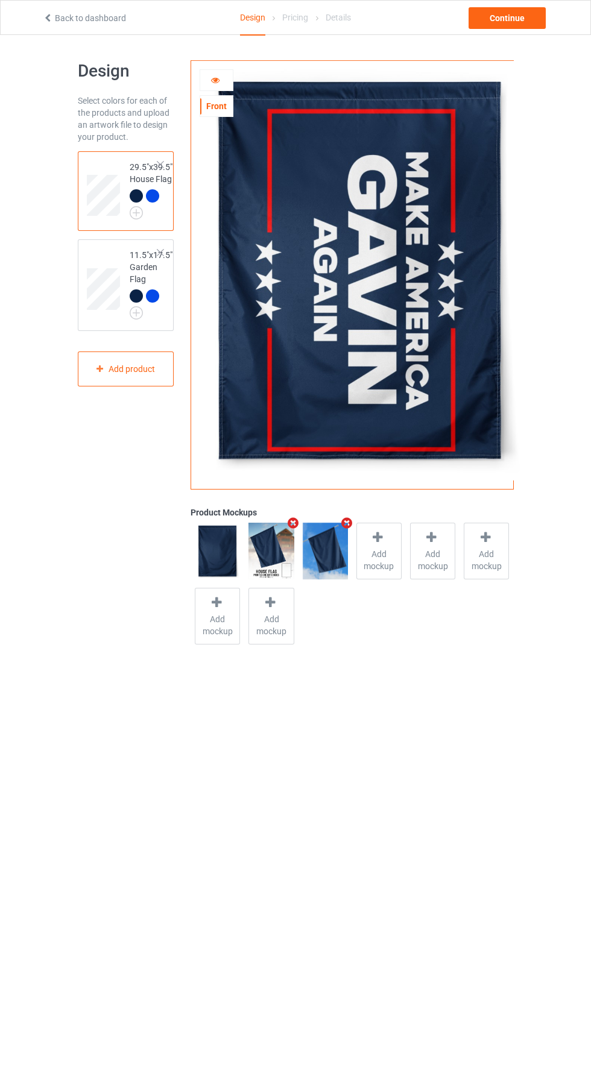
click at [324, 571] on img at bounding box center [325, 550] width 45 height 57
click at [139, 296] on div at bounding box center [136, 295] width 13 height 13
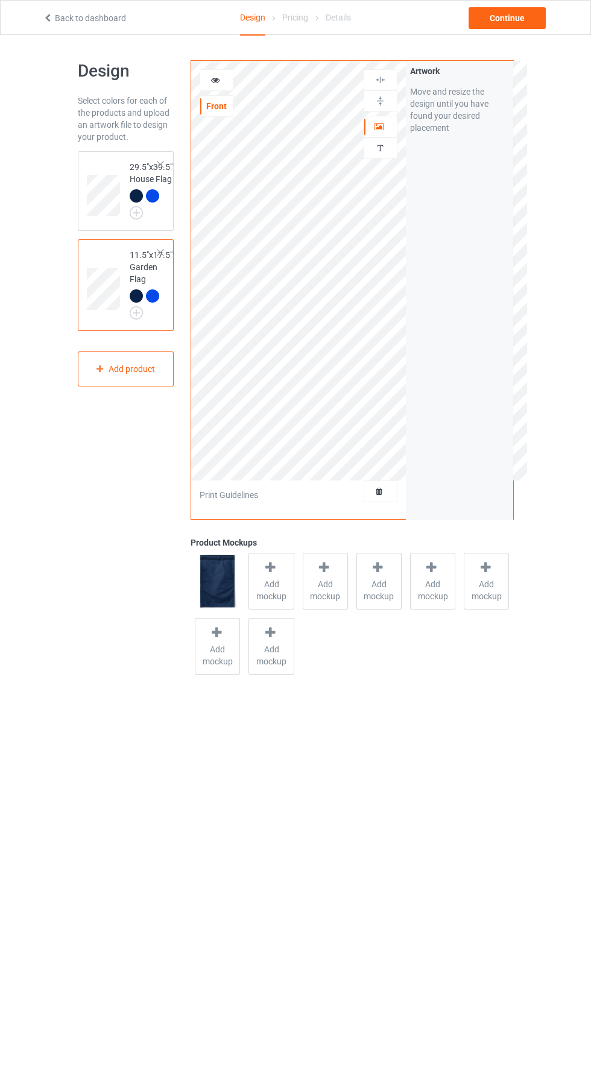
click at [275, 595] on span "Add mockup" at bounding box center [271, 590] width 44 height 24
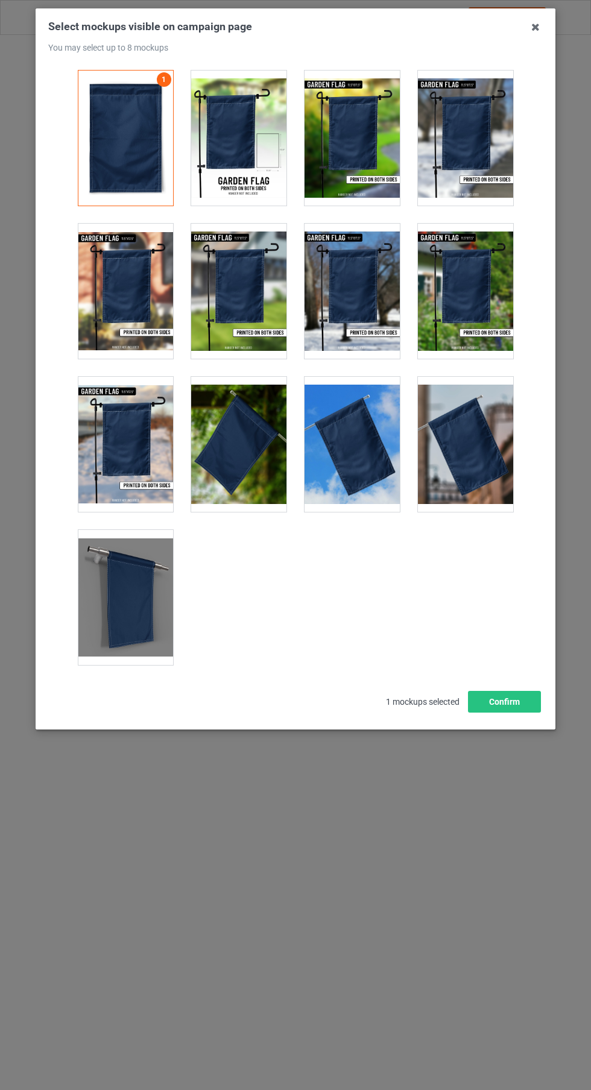
click at [261, 304] on div at bounding box center [238, 291] width 95 height 135
click at [351, 461] on div at bounding box center [351, 444] width 95 height 135
click at [363, 166] on div at bounding box center [351, 138] width 95 height 135
click at [535, 28] on icon at bounding box center [534, 26] width 19 height 19
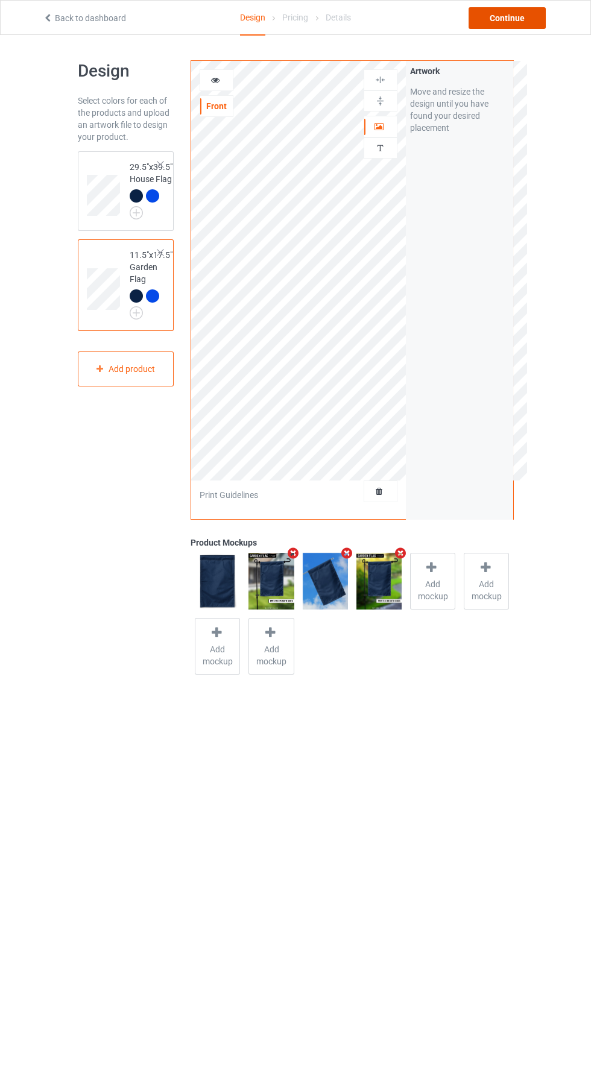
click at [509, 17] on div "Continue" at bounding box center [506, 18] width 77 height 22
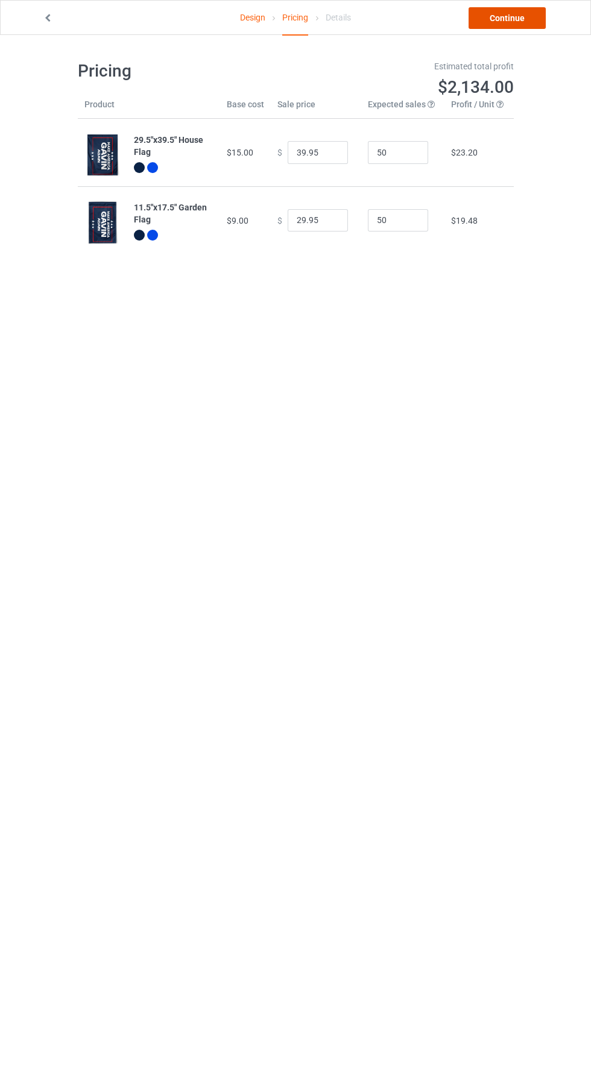
click at [522, 24] on link "Continue" at bounding box center [506, 18] width 77 height 22
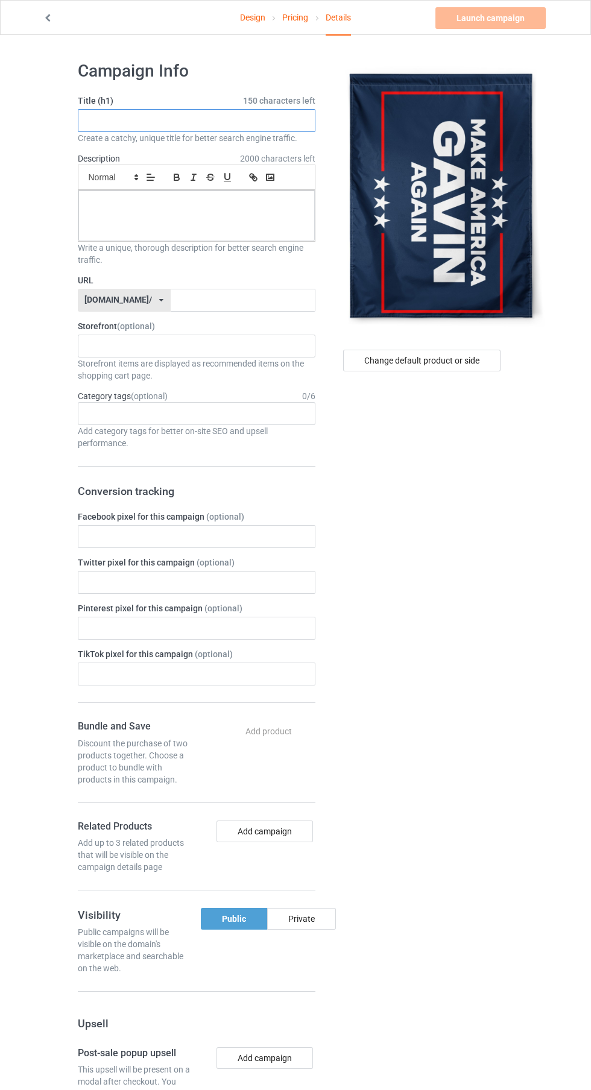
click at [228, 122] on input "text" at bounding box center [196, 120] width 237 height 23
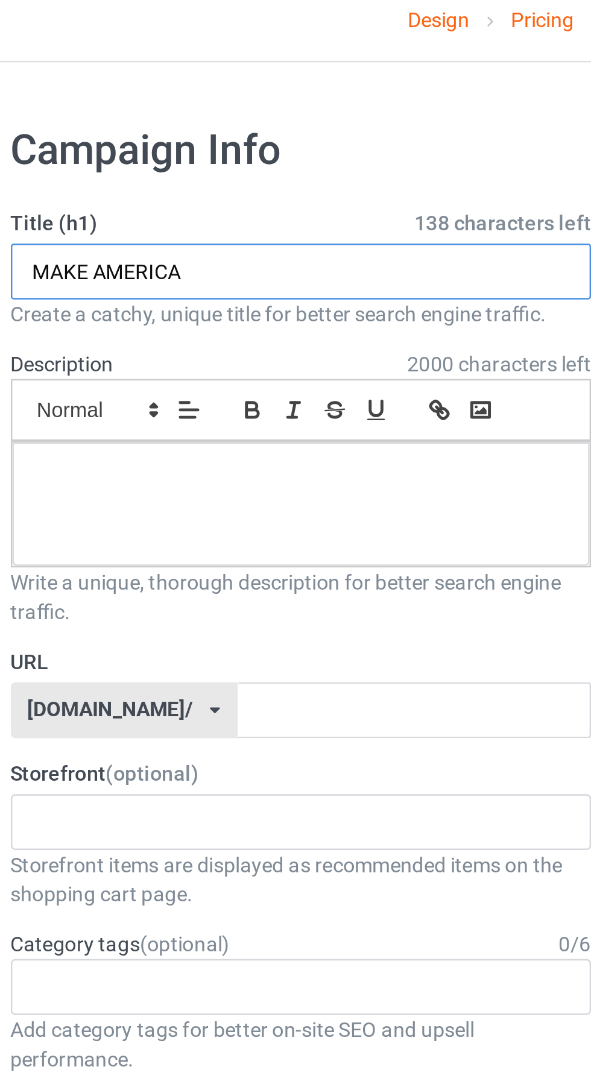
click at [216, 119] on input "MAKE AMERICA" at bounding box center [196, 120] width 237 height 23
click at [236, 120] on input "MAKE AMERICA [PERSON_NAME]" at bounding box center [196, 120] width 237 height 23
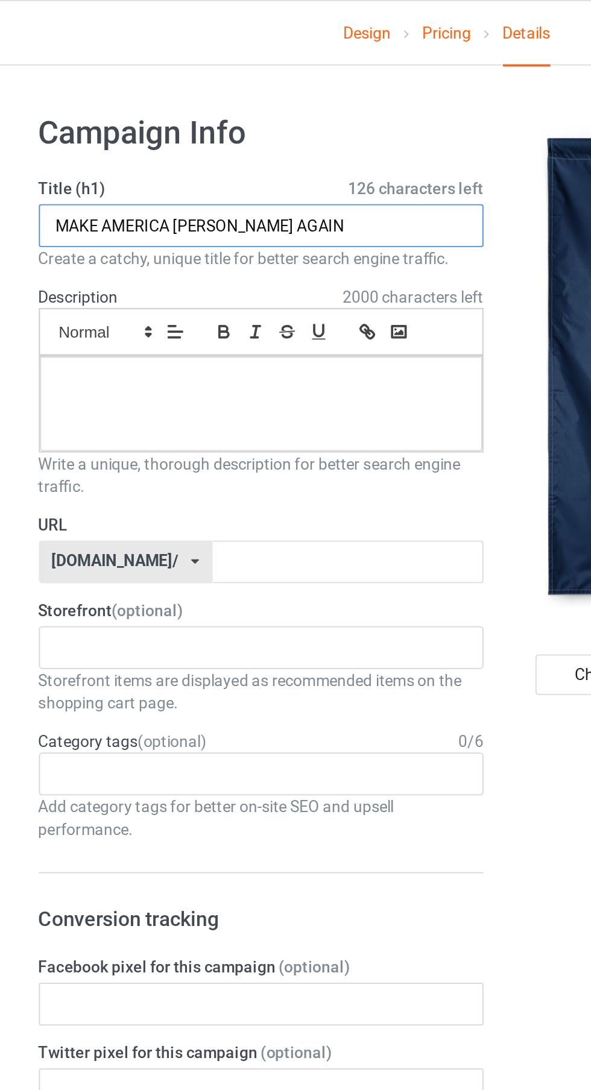
type input "MAKE AMERICA [PERSON_NAME] AGAIN"
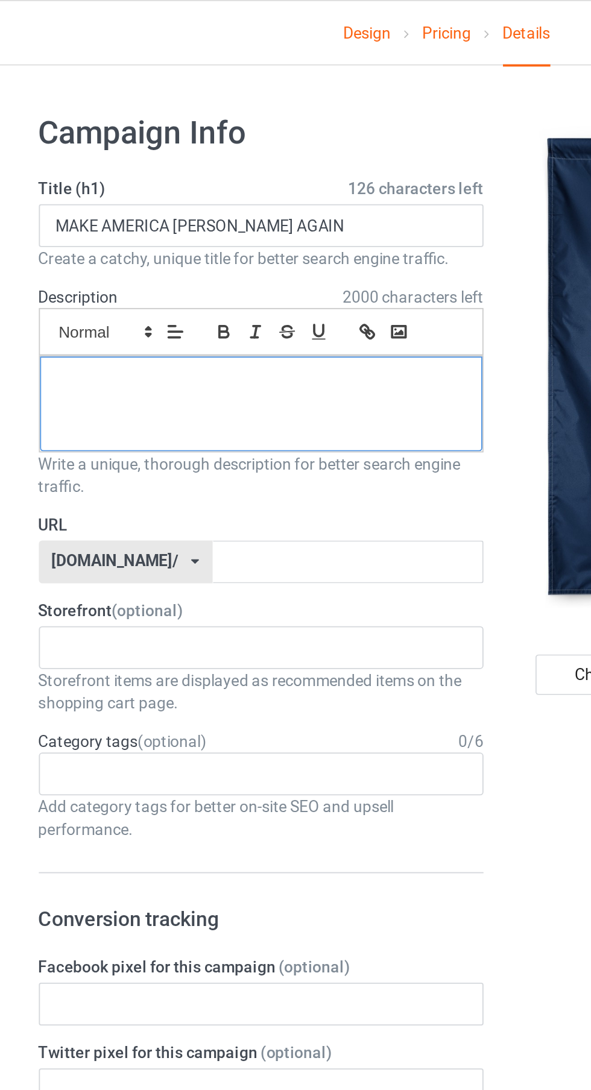
click at [212, 215] on div at bounding box center [196, 215] width 236 height 51
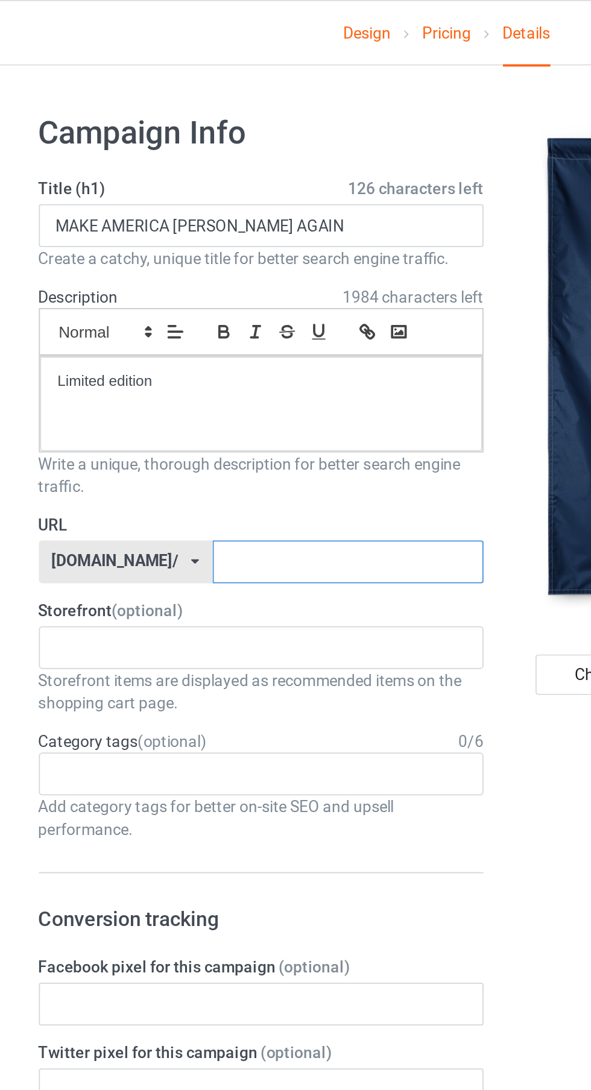
click at [242, 303] on input "text" at bounding box center [243, 300] width 145 height 23
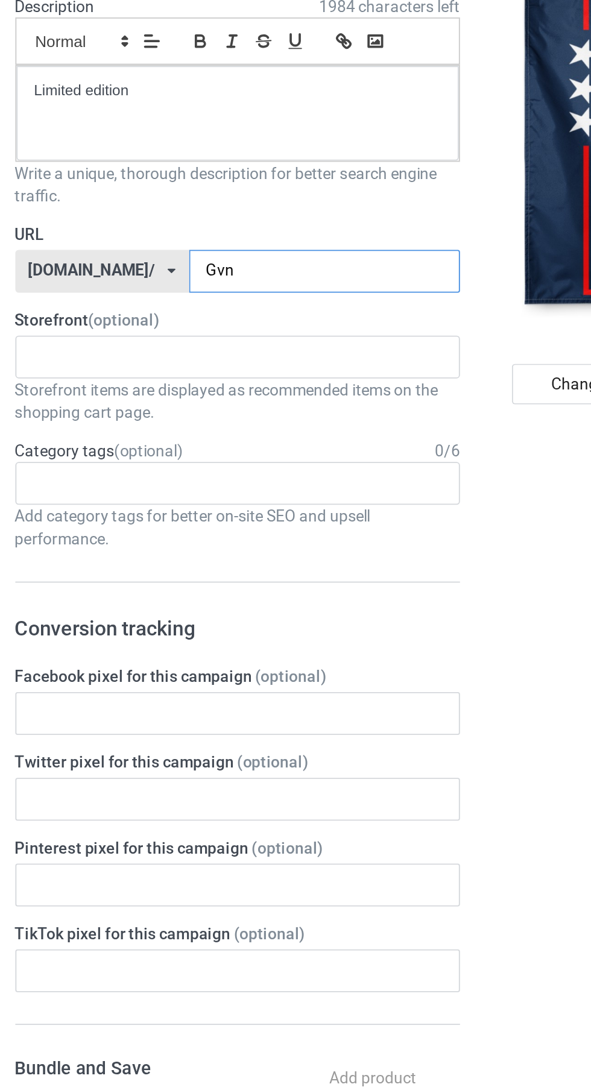
type input "Gvno"
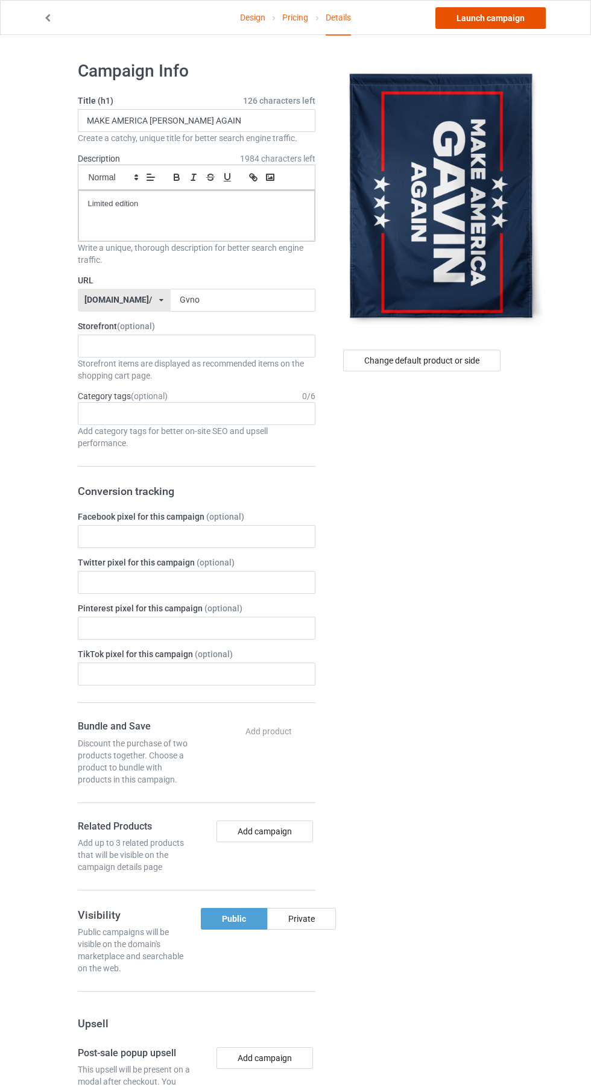
click at [516, 22] on link "Launch campaign" at bounding box center [490, 18] width 110 height 22
